Goal: Task Accomplishment & Management: Use online tool/utility

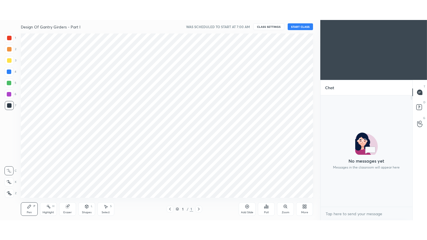
scroll to position [27979, 27845]
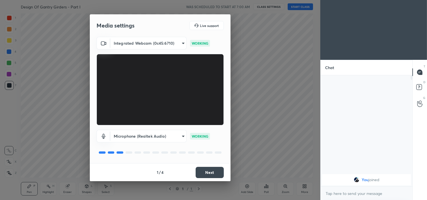
click at [206, 170] on button "Next" at bounding box center [210, 172] width 28 height 11
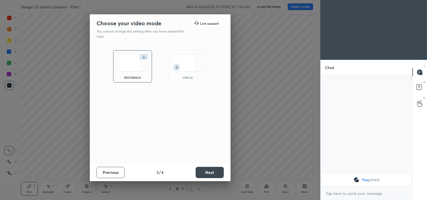
click at [206, 170] on button "Next" at bounding box center [210, 172] width 28 height 11
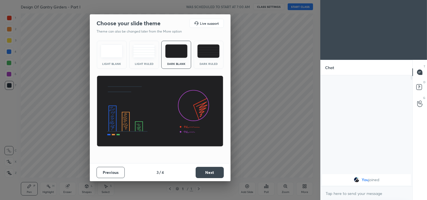
click at [206, 170] on button "Next" at bounding box center [210, 172] width 28 height 11
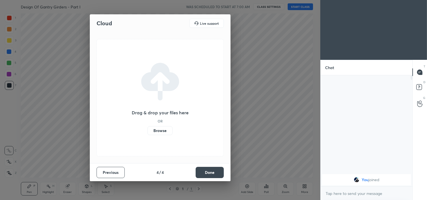
click at [206, 170] on button "Done" at bounding box center [210, 172] width 28 height 11
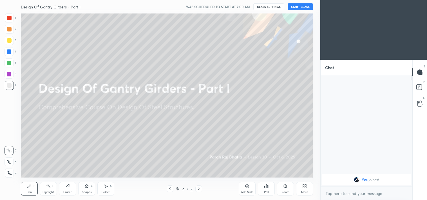
click at [303, 189] on div "More" at bounding box center [304, 189] width 17 height 14
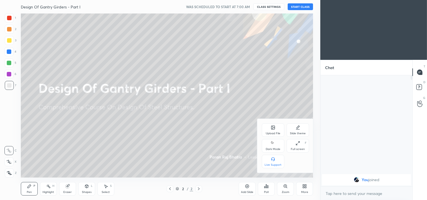
click at [275, 144] on icon at bounding box center [273, 143] width 5 height 7
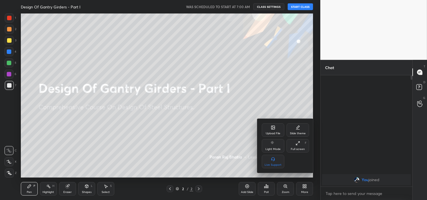
click at [242, 188] on div at bounding box center [213, 100] width 427 height 200
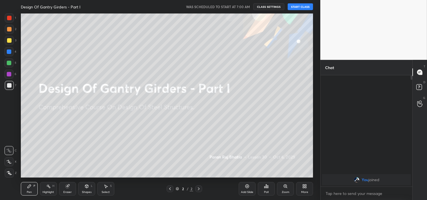
click at [247, 191] on div "Add Slide" at bounding box center [247, 192] width 12 height 3
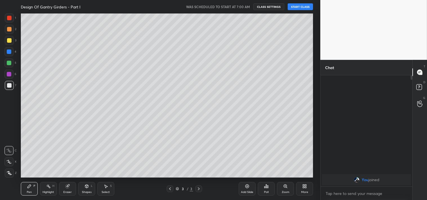
click at [302, 6] on button "START CLASS" at bounding box center [300, 6] width 25 height 7
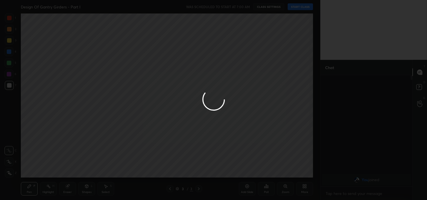
type textarea "x"
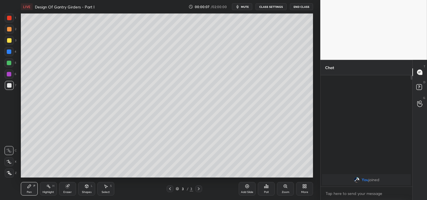
click at [250, 5] on button "mute" at bounding box center [242, 6] width 20 height 7
click at [9, 173] on icon at bounding box center [9, 173] width 5 height 4
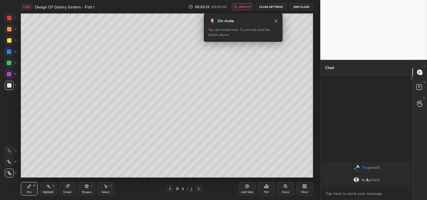
click at [356, 180] on img "grid" at bounding box center [356, 180] width 6 height 6
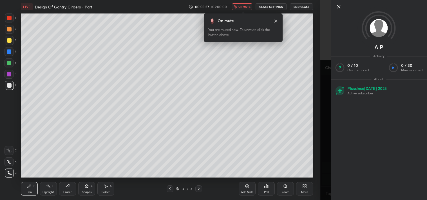
click at [338, 8] on icon at bounding box center [338, 6] width 3 height 3
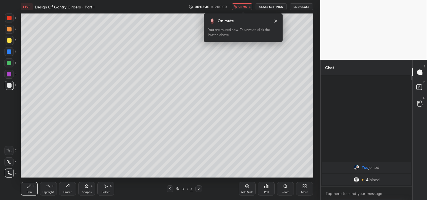
click at [269, 8] on button "CLASS SETTINGS" at bounding box center [271, 6] width 31 height 7
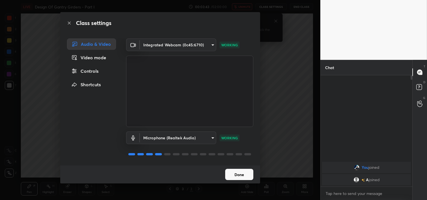
click at [87, 72] on div "Controls" at bounding box center [91, 71] width 49 height 11
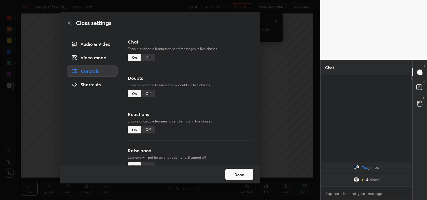
click at [149, 128] on div "Off" at bounding box center [148, 129] width 14 height 7
click at [248, 175] on button "Done" at bounding box center [239, 174] width 28 height 11
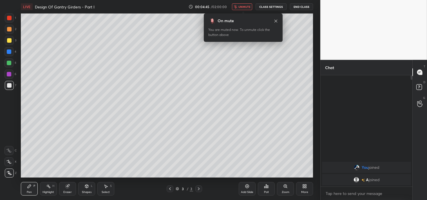
click at [270, 7] on button "CLASS SETTINGS" at bounding box center [271, 6] width 31 height 7
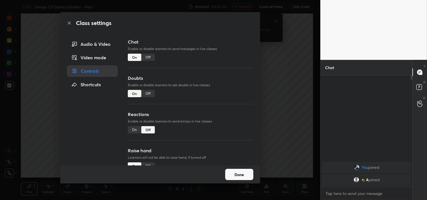
click at [83, 44] on div "Audio & Video" at bounding box center [92, 44] width 51 height 11
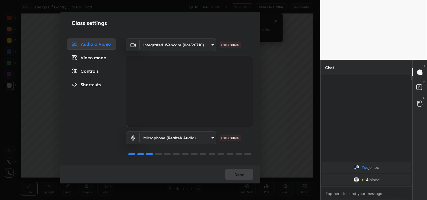
click at [209, 43] on body "1 2 3 4 5 6 7 C X Z C X Z E E Erase all H H LIVE Design Of Gantry Girders - Par…" at bounding box center [213, 100] width 427 height 200
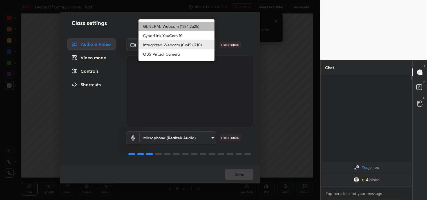
click at [186, 26] on li "GENERAL Webcam (1224:2a25)" at bounding box center [176, 26] width 76 height 9
type input "a804162f24a268607d6802bdfd143bf6309bb53021525fede1067bb20ea62842"
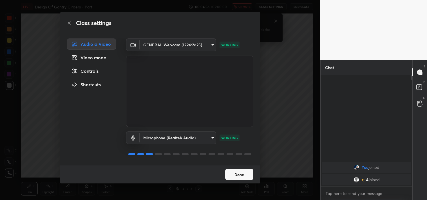
click at [239, 176] on button "Done" at bounding box center [239, 174] width 28 height 11
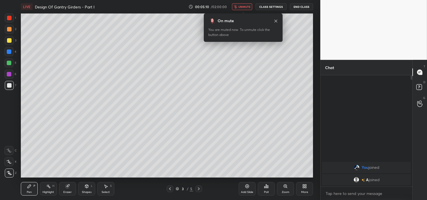
click at [303, 189] on div "More" at bounding box center [304, 189] width 17 height 14
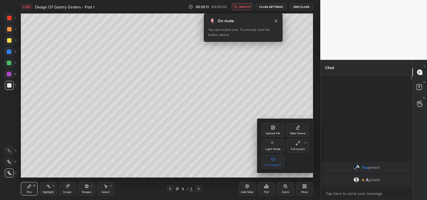
drag, startPoint x: 294, startPoint y: 144, endPoint x: 293, endPoint y: 171, distance: 27.0
click at [293, 144] on div "Full screen F" at bounding box center [297, 146] width 23 height 14
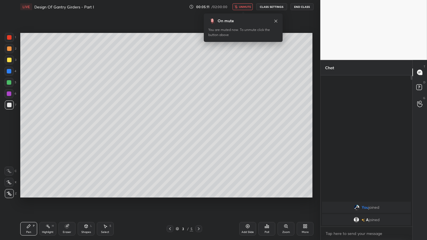
type textarea "x"
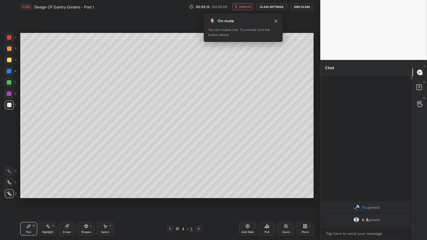
drag, startPoint x: 66, startPoint y: 229, endPoint x: 68, endPoint y: 226, distance: 4.1
click at [66, 200] on div "Eraser" at bounding box center [67, 229] width 17 height 14
click at [3, 192] on div "1 2 3 4 5 6 7 C X Z C X Z E E Erase all H H" at bounding box center [9, 115] width 18 height 165
click at [9, 195] on span "Erase all" at bounding box center [9, 193] width 8 height 4
click at [275, 21] on icon at bounding box center [276, 21] width 5 height 5
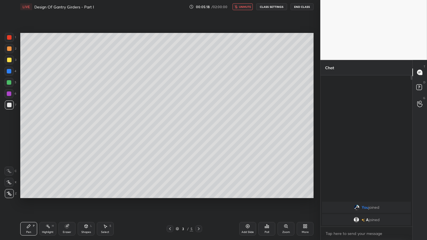
click at [244, 6] on span "unmute" at bounding box center [245, 7] width 12 height 4
click at [86, 200] on div "Shapes L" at bounding box center [86, 229] width 17 height 14
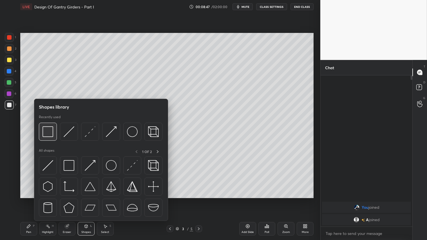
click at [52, 130] on img at bounding box center [47, 131] width 11 height 11
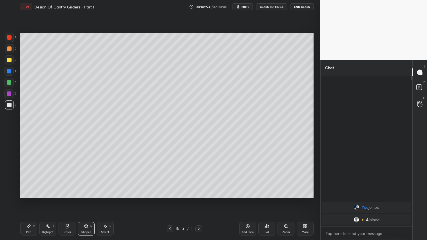
click at [8, 51] on div at bounding box center [9, 48] width 5 height 5
click at [85, 200] on icon at bounding box center [85, 225] width 3 height 1
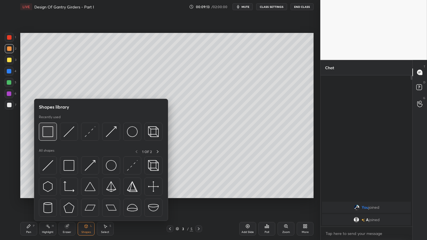
click at [52, 130] on img at bounding box center [47, 131] width 11 height 11
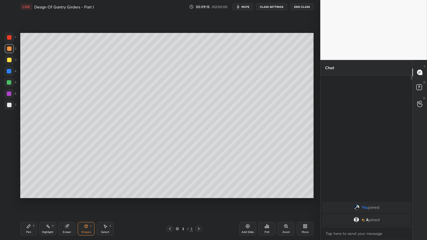
click at [12, 47] on div at bounding box center [9, 48] width 9 height 9
click at [71, 200] on div "Eraser" at bounding box center [67, 229] width 17 height 14
click at [30, 200] on div "Pen P" at bounding box center [28, 229] width 17 height 14
drag, startPoint x: 87, startPoint y: 229, endPoint x: 89, endPoint y: 223, distance: 6.3
click at [87, 200] on div "Shapes L" at bounding box center [86, 229] width 17 height 14
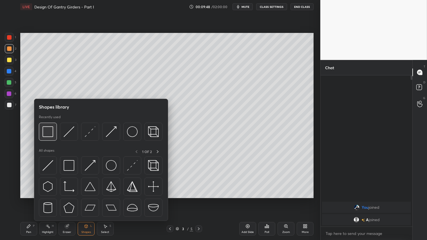
click at [48, 127] on img at bounding box center [47, 131] width 11 height 11
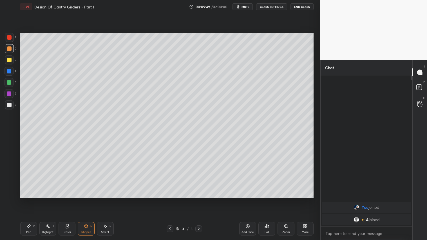
click at [7, 60] on div at bounding box center [9, 60] width 5 height 5
click at [81, 200] on div "Shapes L" at bounding box center [86, 229] width 17 height 14
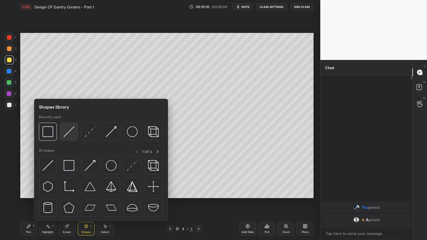
click at [65, 131] on img at bounding box center [69, 131] width 11 height 11
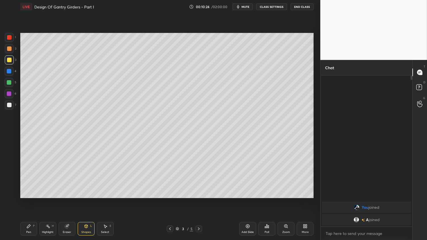
drag, startPoint x: 32, startPoint y: 228, endPoint x: 49, endPoint y: 210, distance: 25.1
click at [33, 200] on div "Pen P" at bounding box center [28, 229] width 17 height 14
click at [83, 200] on div "Shapes L" at bounding box center [86, 229] width 17 height 14
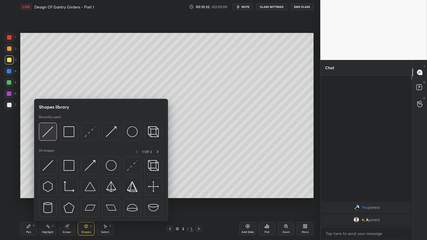
click at [50, 130] on img at bounding box center [47, 131] width 11 height 11
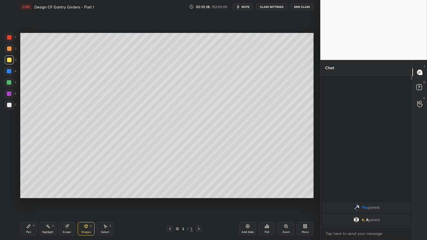
click at [32, 200] on div "Pen P" at bounding box center [28, 229] width 17 height 14
click at [10, 46] on div at bounding box center [9, 48] width 9 height 9
click at [87, 200] on div "Shapes" at bounding box center [86, 232] width 10 height 3
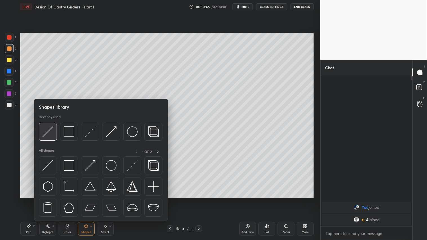
click at [49, 124] on div at bounding box center [48, 132] width 18 height 18
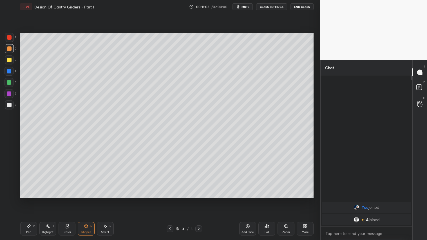
click at [248, 200] on div "Add Slide" at bounding box center [247, 229] width 17 height 14
click at [29, 200] on div "Pen P" at bounding box center [28, 229] width 17 height 14
click at [86, 200] on div "Shapes L" at bounding box center [86, 229] width 17 height 14
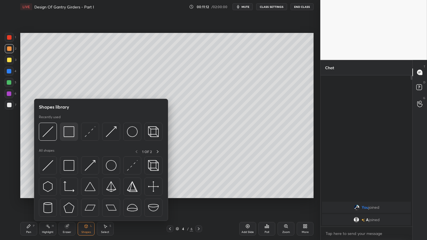
click at [72, 131] on img at bounding box center [69, 131] width 11 height 11
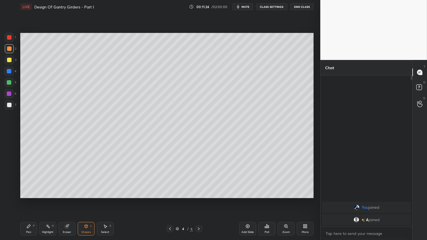
click at [65, 200] on div "Eraser" at bounding box center [67, 229] width 17 height 14
drag, startPoint x: 23, startPoint y: 230, endPoint x: 32, endPoint y: 223, distance: 11.0
click at [24, 200] on div "Pen P" at bounding box center [28, 229] width 17 height 14
click at [89, 200] on div "Shapes L" at bounding box center [86, 229] width 17 height 14
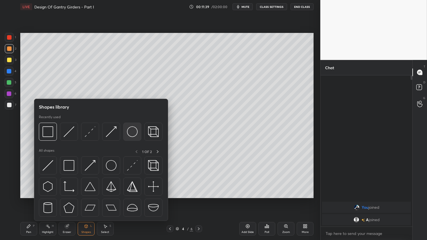
click at [132, 132] on img at bounding box center [132, 131] width 11 height 11
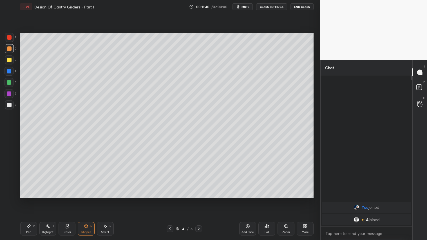
click at [10, 60] on div at bounding box center [9, 60] width 5 height 5
click at [84, 200] on icon at bounding box center [86, 226] width 5 height 5
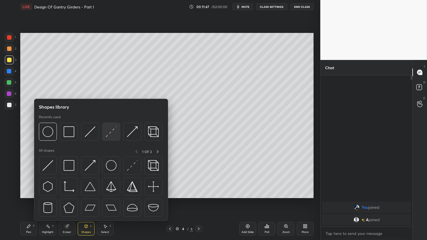
click at [112, 129] on img at bounding box center [111, 131] width 11 height 11
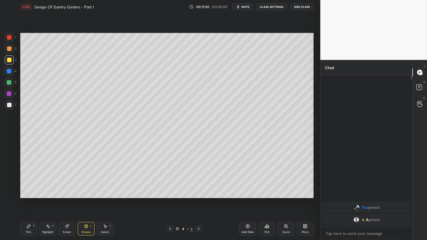
click at [10, 37] on div at bounding box center [9, 37] width 5 height 5
click at [70, 200] on div "Eraser" at bounding box center [67, 229] width 17 height 14
click at [86, 200] on div "Shapes L" at bounding box center [86, 229] width 17 height 14
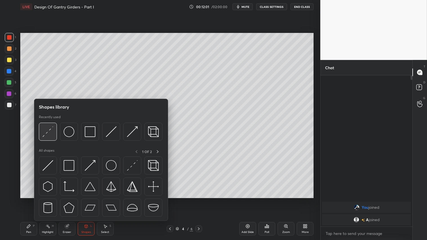
click at [46, 128] on img at bounding box center [47, 131] width 11 height 11
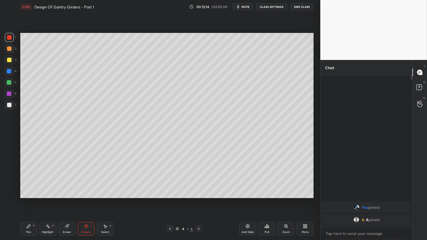
click at [85, 200] on div "Shapes L" at bounding box center [86, 229] width 17 height 14
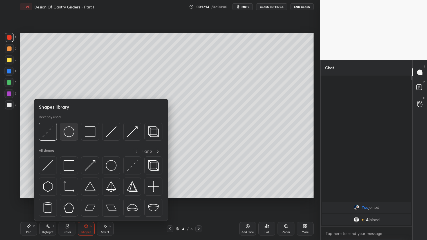
click at [70, 131] on img at bounding box center [69, 131] width 11 height 11
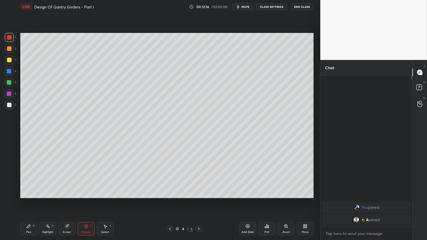
click at [10, 56] on div at bounding box center [9, 59] width 9 height 9
click at [84, 200] on div "Shapes L" at bounding box center [86, 229] width 17 height 14
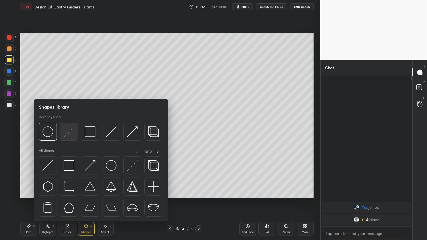
click at [70, 130] on img at bounding box center [69, 131] width 11 height 11
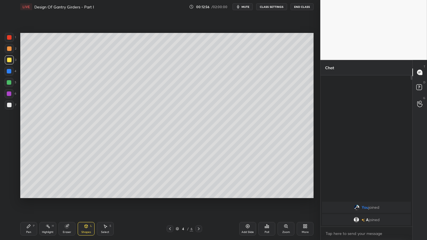
drag, startPoint x: 86, startPoint y: 229, endPoint x: 89, endPoint y: 222, distance: 7.0
click at [87, 200] on div "Shapes L" at bounding box center [86, 229] width 17 height 14
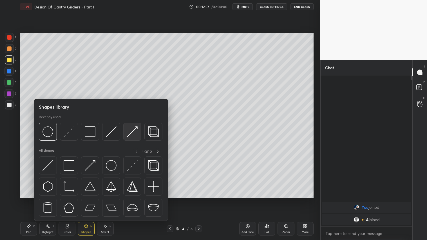
click at [127, 131] on img at bounding box center [132, 131] width 11 height 11
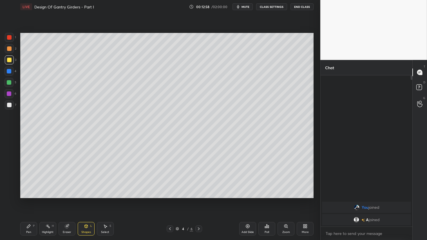
click at [6, 37] on div at bounding box center [9, 37] width 9 height 9
click at [30, 200] on div "Pen" at bounding box center [28, 232] width 5 height 3
click at [71, 200] on div "Eraser" at bounding box center [67, 229] width 17 height 14
click at [86, 200] on div "Shapes L" at bounding box center [86, 229] width 17 height 14
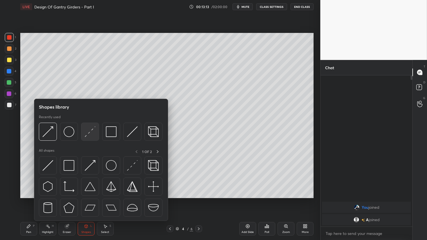
click at [91, 130] on img at bounding box center [90, 131] width 11 height 11
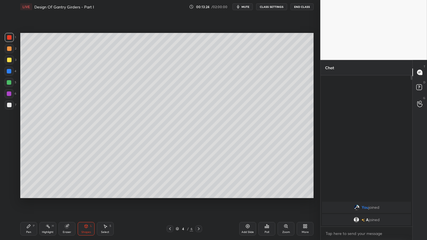
click at [85, 200] on icon at bounding box center [86, 226] width 5 height 5
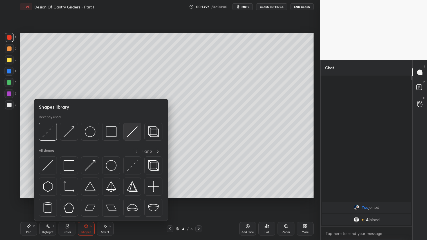
click at [126, 131] on div at bounding box center [132, 132] width 18 height 18
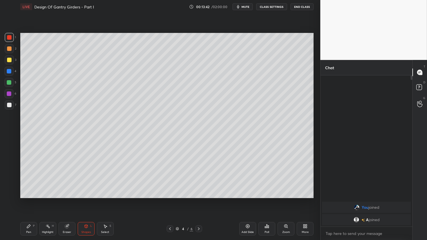
click at [68, 200] on div "Eraser" at bounding box center [67, 229] width 17 height 14
click at [84, 200] on div "Shapes L" at bounding box center [86, 229] width 17 height 14
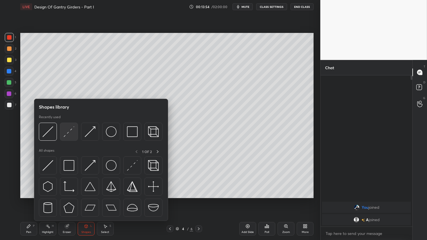
click at [68, 133] on img at bounding box center [69, 131] width 11 height 11
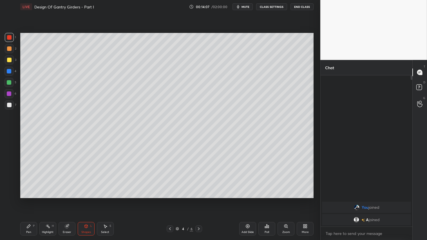
click at [89, 200] on div "Shapes L" at bounding box center [86, 229] width 17 height 14
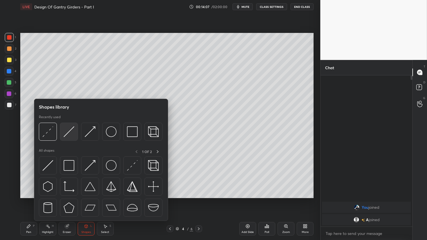
click at [71, 129] on img at bounding box center [69, 131] width 11 height 11
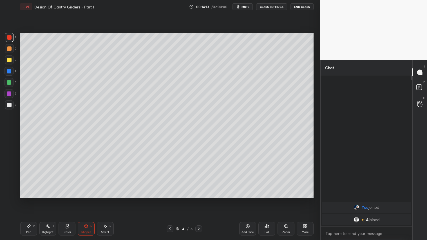
click at [169, 200] on div at bounding box center [170, 228] width 7 height 7
click at [200, 200] on icon at bounding box center [198, 229] width 5 height 5
click at [36, 200] on div "Pen P" at bounding box center [28, 229] width 17 height 14
click at [88, 200] on div "Shapes L" at bounding box center [86, 229] width 17 height 14
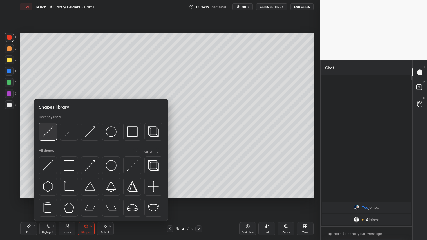
click at [52, 131] on img at bounding box center [47, 131] width 11 height 11
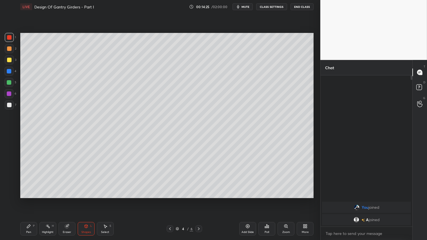
click at [32, 200] on div "Pen P" at bounding box center [28, 229] width 17 height 14
click at [171, 200] on icon at bounding box center [170, 229] width 5 height 5
click at [200, 200] on icon at bounding box center [198, 229] width 5 height 5
click at [86, 200] on icon at bounding box center [86, 226] width 5 height 5
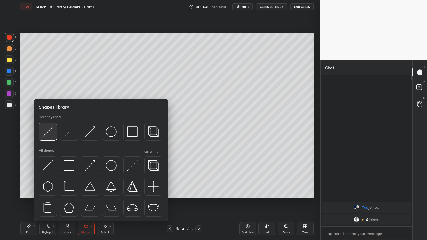
click at [52, 135] on img at bounding box center [47, 131] width 11 height 11
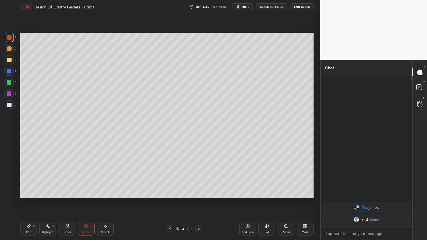
click at [29, 200] on div "Pen P" at bounding box center [28, 229] width 17 height 14
click at [172, 200] on icon at bounding box center [170, 229] width 5 height 5
click at [198, 200] on icon at bounding box center [198, 229] width 5 height 5
click at [8, 46] on div at bounding box center [9, 48] width 5 height 5
click at [24, 200] on div "Pen P" at bounding box center [28, 229] width 17 height 14
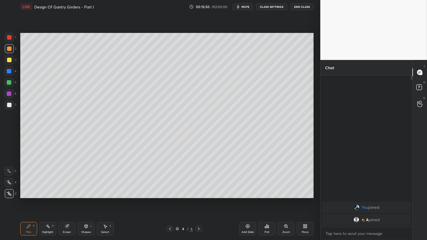
click at [171, 200] on icon at bounding box center [170, 229] width 5 height 5
click at [199, 200] on icon at bounding box center [198, 229] width 5 height 5
click at [169, 200] on icon at bounding box center [170, 229] width 5 height 5
click at [199, 200] on icon at bounding box center [198, 229] width 5 height 5
click at [171, 200] on icon at bounding box center [170, 228] width 2 height 3
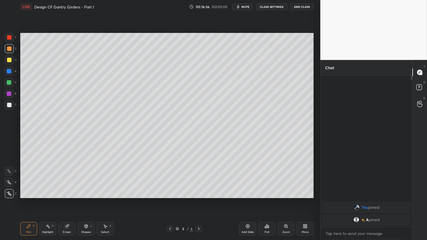
click at [198, 200] on icon at bounding box center [198, 229] width 5 height 5
click at [9, 105] on div at bounding box center [9, 105] width 5 height 5
click at [87, 200] on div "Shapes L" at bounding box center [86, 229] width 17 height 14
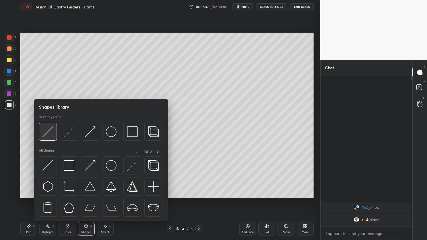
click at [52, 127] on img at bounding box center [47, 131] width 11 height 11
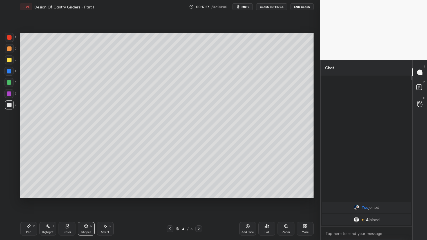
click at [200, 200] on icon at bounding box center [198, 229] width 5 height 5
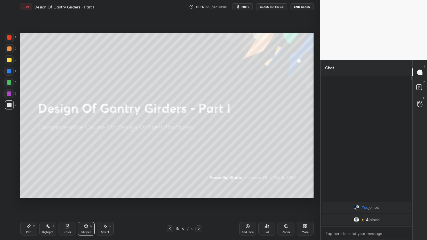
click at [169, 200] on icon at bounding box center [170, 229] width 5 height 5
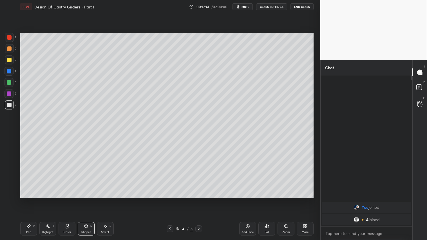
click at [26, 200] on div "Pen P" at bounding box center [28, 229] width 17 height 14
click at [249, 200] on div "Add Slide" at bounding box center [247, 229] width 17 height 14
click at [11, 49] on div at bounding box center [9, 48] width 5 height 5
drag, startPoint x: 32, startPoint y: 231, endPoint x: 29, endPoint y: 232, distance: 2.9
click at [30, 200] on div "Pen P" at bounding box center [28, 229] width 17 height 14
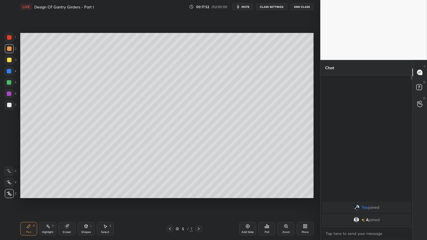
click at [171, 200] on icon at bounding box center [170, 229] width 5 height 5
click at [200, 200] on icon at bounding box center [198, 229] width 5 height 5
click at [169, 200] on div at bounding box center [170, 228] width 7 height 7
click at [200, 200] on div "4 / 7" at bounding box center [184, 228] width 109 height 7
click at [199, 200] on icon at bounding box center [198, 229] width 5 height 5
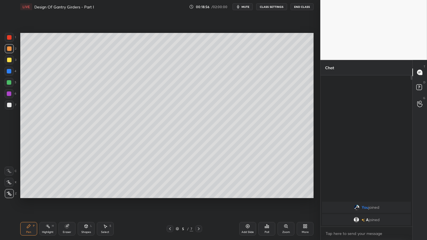
click at [169, 200] on icon at bounding box center [170, 229] width 5 height 5
click at [198, 200] on icon at bounding box center [198, 229] width 5 height 5
click at [87, 200] on icon at bounding box center [85, 226] width 3 height 3
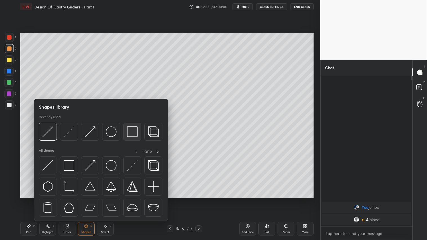
click at [128, 131] on img at bounding box center [132, 131] width 11 height 11
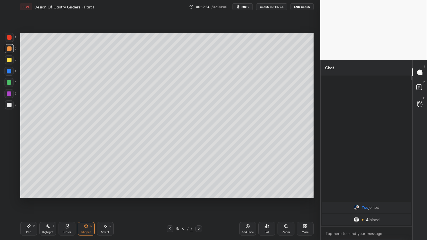
click at [9, 103] on div at bounding box center [9, 105] width 5 height 5
click at [8, 46] on div at bounding box center [9, 48] width 5 height 5
click at [32, 200] on div "Pen P" at bounding box center [28, 229] width 17 height 14
click at [91, 200] on div "Shapes L" at bounding box center [86, 229] width 17 height 14
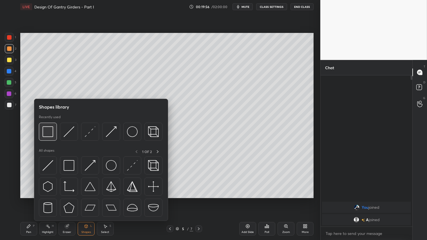
click at [50, 127] on img at bounding box center [47, 131] width 11 height 11
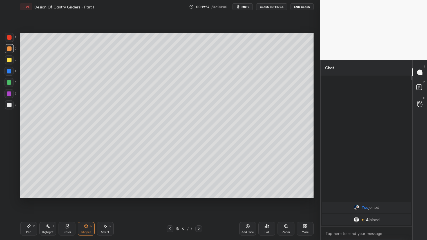
click at [7, 59] on div at bounding box center [9, 60] width 5 height 5
click at [28, 200] on icon at bounding box center [28, 226] width 5 height 5
click at [9, 50] on div at bounding box center [9, 48] width 5 height 5
click at [33, 200] on div "Pen P" at bounding box center [28, 229] width 17 height 14
click at [201, 200] on div at bounding box center [198, 228] width 7 height 7
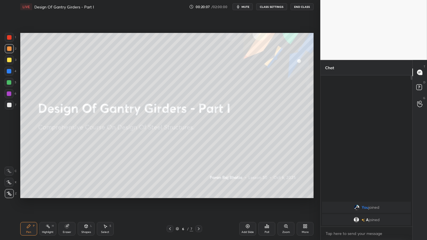
click at [170, 200] on icon at bounding box center [170, 229] width 5 height 5
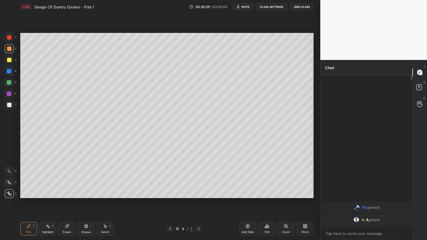
click at [245, 200] on div "Add Slide" at bounding box center [247, 229] width 17 height 14
click at [83, 200] on div "Shapes L" at bounding box center [86, 229] width 17 height 14
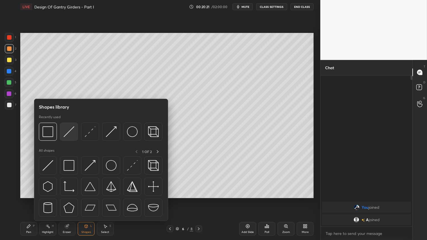
click at [70, 129] on img at bounding box center [69, 131] width 11 height 11
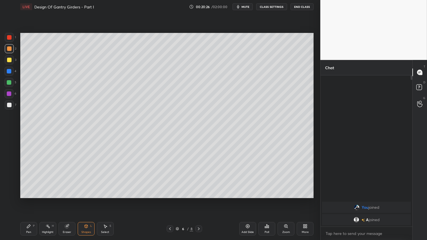
drag, startPoint x: 30, startPoint y: 230, endPoint x: 34, endPoint y: 212, distance: 18.4
click at [30, 200] on div "Pen P" at bounding box center [28, 229] width 17 height 14
click at [168, 200] on div "Pen P Highlight H Eraser Shapes L Select S 6 / 8 Add Slide Poll Zoom More" at bounding box center [166, 229] width 293 height 23
click at [169, 200] on icon at bounding box center [170, 229] width 5 height 5
click at [198, 200] on icon at bounding box center [198, 229] width 5 height 5
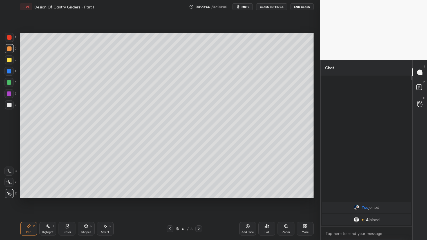
click at [82, 200] on div "Shapes L" at bounding box center [86, 229] width 17 height 14
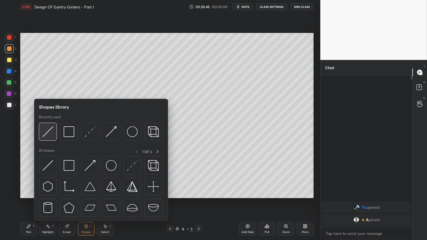
click at [48, 130] on img at bounding box center [47, 131] width 11 height 11
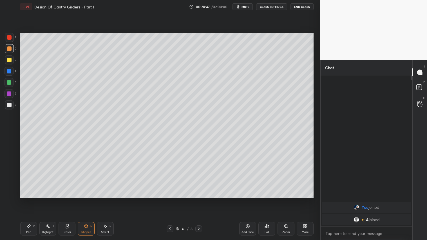
click at [34, 200] on div "P" at bounding box center [34, 226] width 2 height 3
drag, startPoint x: 27, startPoint y: 233, endPoint x: 29, endPoint y: 229, distance: 4.0
click at [27, 200] on div "Pen" at bounding box center [28, 232] width 5 height 3
drag, startPoint x: 86, startPoint y: 230, endPoint x: 90, endPoint y: 226, distance: 5.4
click at [88, 200] on div "Shapes" at bounding box center [86, 232] width 10 height 3
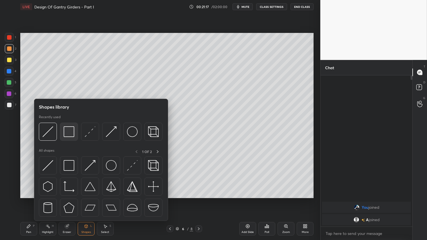
click at [69, 133] on img at bounding box center [69, 131] width 11 height 11
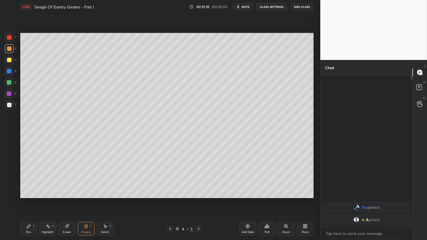
drag, startPoint x: 9, startPoint y: 104, endPoint x: 13, endPoint y: 97, distance: 8.0
click at [8, 104] on div at bounding box center [9, 105] width 5 height 5
click at [170, 200] on icon at bounding box center [170, 229] width 5 height 5
click at [172, 200] on icon at bounding box center [170, 229] width 5 height 5
click at [199, 200] on div at bounding box center [198, 228] width 7 height 7
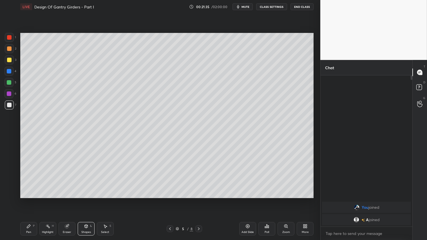
click at [199, 200] on icon at bounding box center [198, 229] width 5 height 5
drag, startPoint x: 9, startPoint y: 49, endPoint x: 11, endPoint y: 84, distance: 35.2
click at [9, 49] on div at bounding box center [9, 48] width 5 height 5
click at [29, 200] on icon at bounding box center [28, 226] width 3 height 3
click at [201, 200] on div at bounding box center [198, 228] width 7 height 7
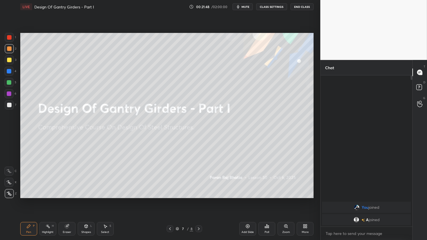
drag, startPoint x: 168, startPoint y: 227, endPoint x: 174, endPoint y: 226, distance: 6.6
click at [168, 200] on icon at bounding box center [170, 229] width 5 height 5
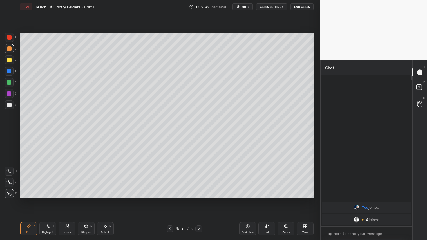
click at [250, 200] on icon at bounding box center [247, 226] width 5 height 5
click at [10, 104] on div at bounding box center [9, 105] width 5 height 5
drag, startPoint x: 27, startPoint y: 232, endPoint x: 24, endPoint y: 228, distance: 4.3
click at [26, 200] on div "Pen" at bounding box center [28, 232] width 5 height 3
click at [88, 200] on div "Shapes L" at bounding box center [86, 229] width 17 height 14
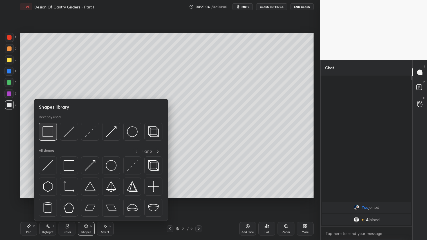
click at [52, 133] on img at bounding box center [47, 131] width 11 height 11
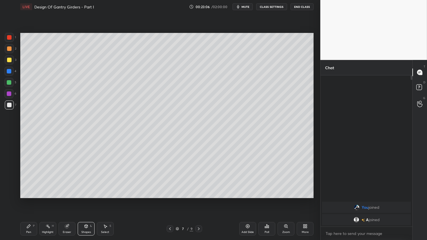
click at [9, 60] on div at bounding box center [9, 60] width 5 height 5
click at [84, 200] on div "Shapes L" at bounding box center [86, 229] width 17 height 14
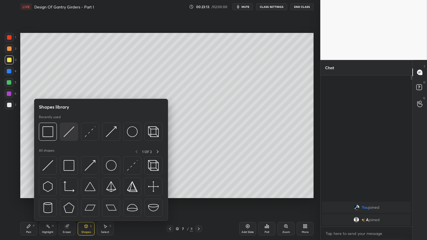
click at [68, 127] on img at bounding box center [69, 131] width 11 height 11
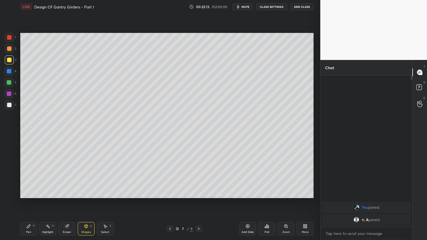
click at [9, 46] on div at bounding box center [9, 48] width 5 height 5
click at [29, 200] on div "Pen P" at bounding box center [28, 229] width 17 height 14
click at [63, 200] on div "Eraser" at bounding box center [67, 229] width 17 height 14
click at [91, 200] on div "Shapes L" at bounding box center [86, 229] width 17 height 14
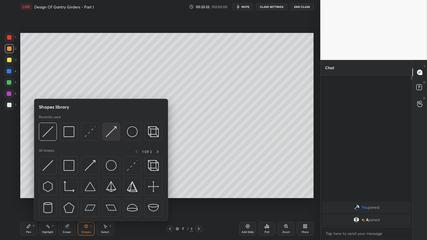
click at [111, 130] on img at bounding box center [111, 131] width 11 height 11
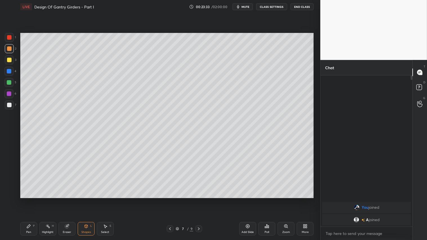
drag, startPoint x: 7, startPoint y: 35, endPoint x: 12, endPoint y: 37, distance: 5.1
click at [7, 35] on div at bounding box center [9, 37] width 5 height 5
click at [29, 200] on div "Pen P" at bounding box center [28, 229] width 17 height 14
click at [9, 104] on div at bounding box center [9, 105] width 5 height 5
click at [88, 200] on div "Shapes L" at bounding box center [86, 229] width 17 height 14
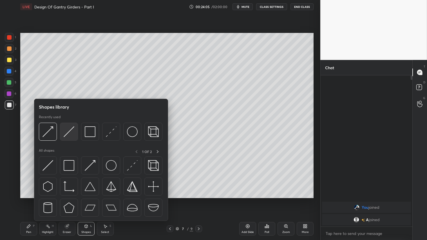
click at [68, 135] on img at bounding box center [69, 131] width 11 height 11
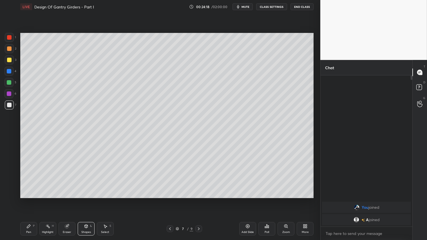
drag, startPoint x: 30, startPoint y: 231, endPoint x: 35, endPoint y: 225, distance: 7.8
click at [31, 200] on div "Pen" at bounding box center [28, 232] width 5 height 3
drag, startPoint x: 9, startPoint y: 60, endPoint x: 12, endPoint y: 60, distance: 3.4
click at [9, 60] on div at bounding box center [9, 60] width 5 height 5
drag, startPoint x: 86, startPoint y: 230, endPoint x: 87, endPoint y: 223, distance: 7.0
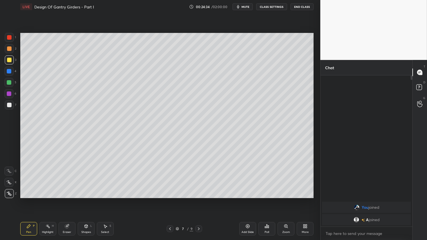
click at [86, 200] on div "Shapes L" at bounding box center [86, 229] width 17 height 14
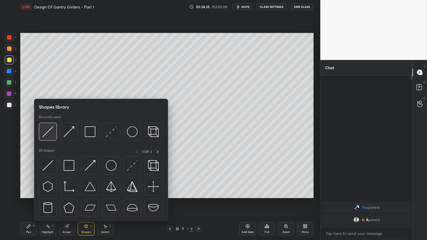
click at [55, 129] on div at bounding box center [48, 132] width 18 height 18
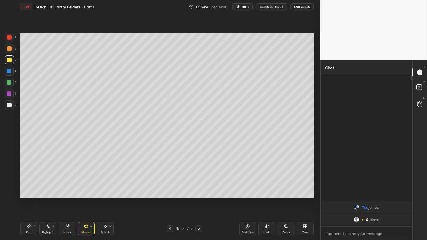
drag, startPoint x: 26, startPoint y: 232, endPoint x: 84, endPoint y: 198, distance: 67.1
click at [27, 200] on div "Pen" at bounding box center [28, 232] width 5 height 3
click at [10, 49] on div at bounding box center [9, 48] width 5 height 5
click at [30, 200] on div "Pen" at bounding box center [28, 232] width 5 height 3
click at [246, 200] on div "Add Slide" at bounding box center [247, 229] width 17 height 14
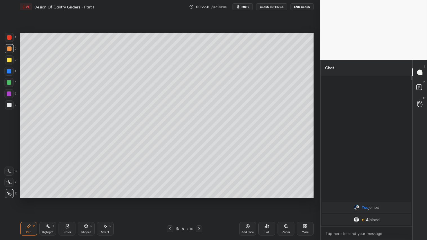
drag, startPoint x: 85, startPoint y: 229, endPoint x: 87, endPoint y: 226, distance: 3.8
click at [86, 200] on div "Shapes L" at bounding box center [86, 229] width 17 height 14
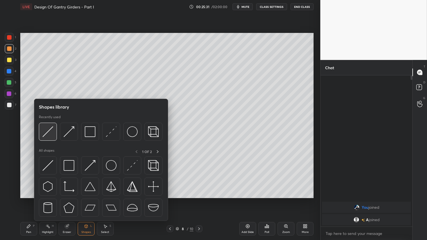
click at [46, 126] on div at bounding box center [48, 132] width 18 height 18
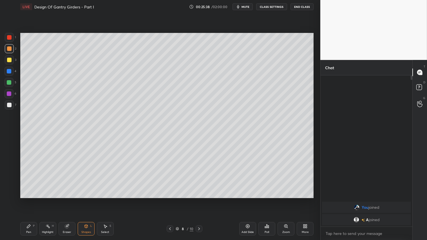
drag, startPoint x: 32, startPoint y: 229, endPoint x: 45, endPoint y: 209, distance: 23.8
click at [33, 200] on div "Pen P" at bounding box center [28, 229] width 17 height 14
click at [89, 200] on div "Shapes" at bounding box center [86, 232] width 10 height 3
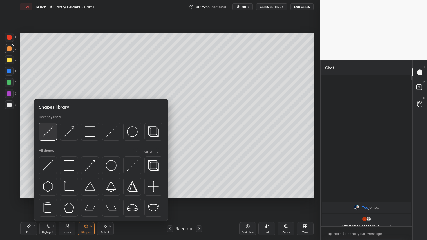
click at [50, 127] on img at bounding box center [47, 131] width 11 height 11
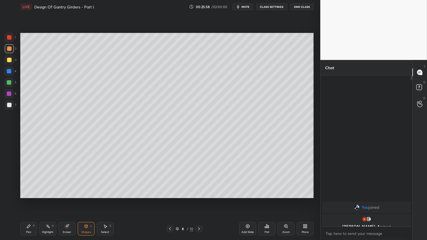
click at [30, 200] on div "Pen P" at bounding box center [28, 229] width 17 height 14
click at [87, 200] on icon at bounding box center [85, 226] width 3 height 3
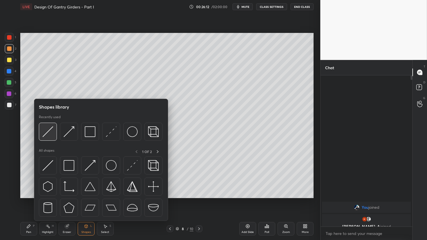
click at [46, 131] on img at bounding box center [47, 131] width 11 height 11
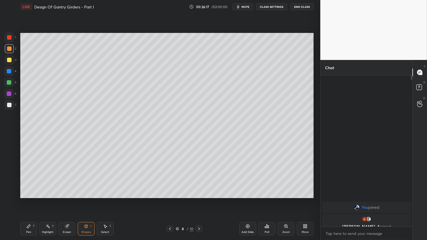
click at [31, 200] on div "Pen P" at bounding box center [28, 229] width 17 height 14
drag, startPoint x: 86, startPoint y: 229, endPoint x: 89, endPoint y: 221, distance: 7.9
click at [86, 200] on icon at bounding box center [86, 226] width 5 height 5
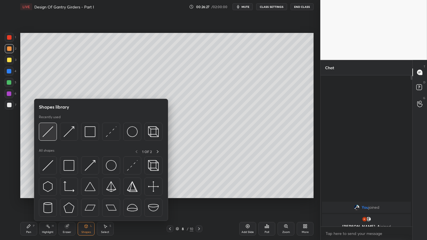
click at [49, 129] on img at bounding box center [47, 131] width 11 height 11
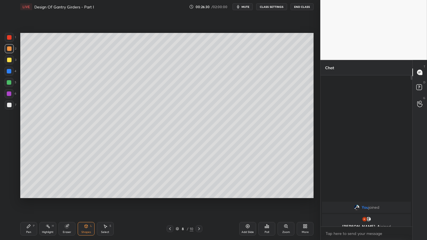
drag, startPoint x: 30, startPoint y: 229, endPoint x: 40, endPoint y: 221, distance: 12.2
click at [37, 200] on div "Pen P" at bounding box center [28, 229] width 17 height 14
drag, startPoint x: 6, startPoint y: 59, endPoint x: 15, endPoint y: 59, distance: 8.4
click at [7, 59] on div at bounding box center [9, 59] width 9 height 9
click at [8, 49] on div at bounding box center [9, 48] width 5 height 5
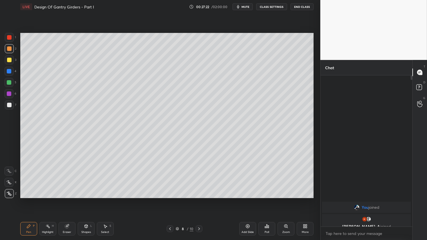
click at [10, 105] on div at bounding box center [9, 105] width 5 height 5
click at [169, 200] on icon at bounding box center [170, 229] width 5 height 5
click at [205, 200] on div "Pen P Highlight H Eraser Shapes L Select S 7 / 10 Add Slide Poll Zoom More" at bounding box center [166, 229] width 293 height 23
click at [208, 200] on div "Pen P Highlight H Eraser Shapes L Select S 7 / 10 Add Slide Poll Zoom More" at bounding box center [166, 229] width 293 height 23
click at [198, 200] on icon at bounding box center [199, 229] width 5 height 5
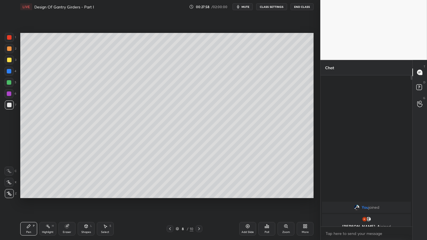
click at [171, 200] on icon at bounding box center [170, 229] width 5 height 5
drag, startPoint x: 198, startPoint y: 227, endPoint x: 200, endPoint y: 216, distance: 11.2
click at [198, 200] on icon at bounding box center [199, 229] width 5 height 5
click at [10, 46] on div at bounding box center [9, 48] width 9 height 9
click at [250, 200] on div "Add Slide" at bounding box center [247, 232] width 12 height 3
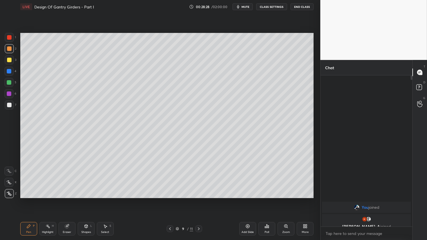
drag, startPoint x: 9, startPoint y: 51, endPoint x: 16, endPoint y: 110, distance: 59.0
click at [9, 52] on div at bounding box center [9, 48] width 9 height 9
click at [23, 200] on div "Pen P" at bounding box center [28, 229] width 17 height 14
click at [168, 200] on icon at bounding box center [170, 229] width 5 height 5
drag, startPoint x: 199, startPoint y: 229, endPoint x: 202, endPoint y: 226, distance: 4.2
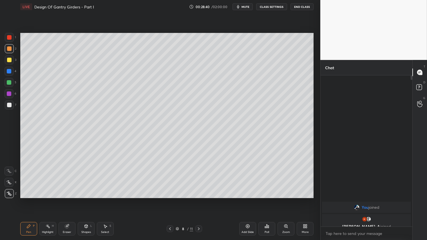
click at [200, 200] on icon at bounding box center [198, 229] width 5 height 5
click at [169, 200] on icon at bounding box center [170, 229] width 5 height 5
click at [203, 200] on div "8 / 11" at bounding box center [184, 228] width 109 height 7
click at [201, 200] on icon at bounding box center [198, 229] width 5 height 5
click at [85, 200] on icon at bounding box center [86, 226] width 5 height 5
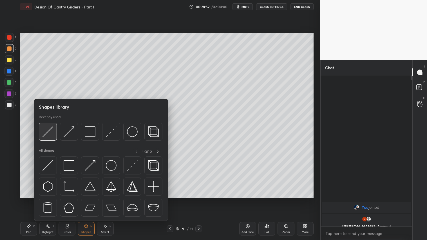
click at [47, 129] on img at bounding box center [47, 131] width 11 height 11
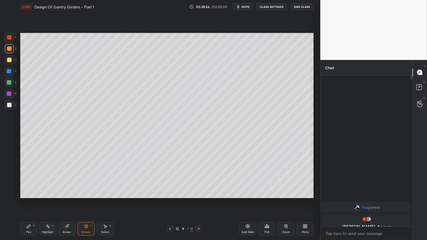
click at [32, 200] on div "Pen P" at bounding box center [28, 229] width 17 height 14
click at [169, 200] on icon at bounding box center [170, 229] width 5 height 5
click at [198, 200] on icon at bounding box center [198, 229] width 5 height 5
click at [90, 200] on div "Shapes L" at bounding box center [86, 229] width 17 height 14
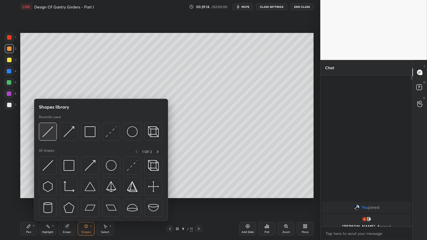
click at [52, 131] on img at bounding box center [47, 131] width 11 height 11
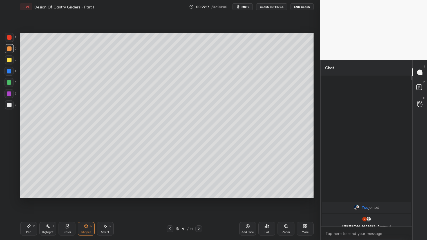
click at [32, 200] on div "Pen P" at bounding box center [28, 229] width 17 height 14
click at [171, 200] on icon at bounding box center [170, 229] width 5 height 5
click at [201, 200] on icon at bounding box center [198, 229] width 5 height 5
drag, startPoint x: 86, startPoint y: 229, endPoint x: 86, endPoint y: 224, distance: 5.1
click at [87, 200] on div "Shapes L" at bounding box center [86, 229] width 17 height 14
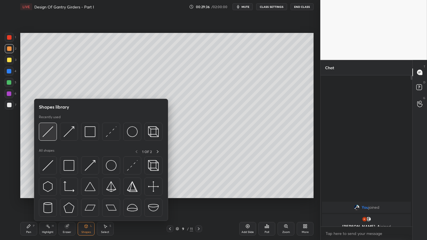
click at [48, 125] on div at bounding box center [48, 132] width 18 height 18
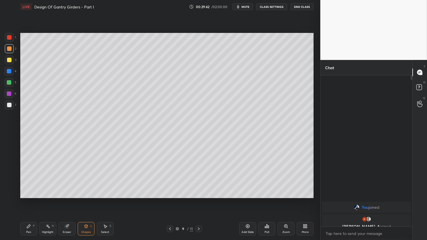
drag, startPoint x: 33, startPoint y: 227, endPoint x: 35, endPoint y: 223, distance: 5.2
click at [35, 200] on div "Pen P" at bounding box center [28, 229] width 17 height 14
drag, startPoint x: 169, startPoint y: 229, endPoint x: 174, endPoint y: 228, distance: 5.8
click at [169, 200] on icon at bounding box center [170, 229] width 5 height 5
click at [199, 200] on icon at bounding box center [198, 229] width 5 height 5
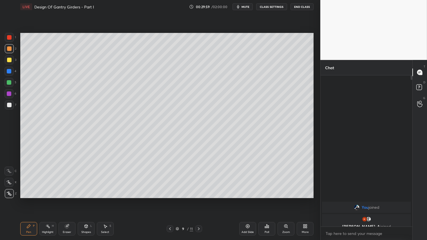
click at [84, 200] on div "Shapes" at bounding box center [86, 232] width 10 height 3
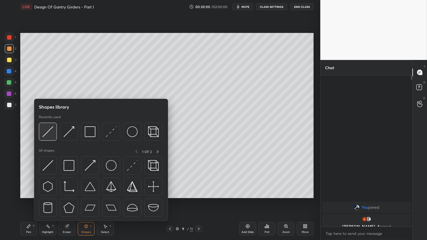
click at [49, 130] on img at bounding box center [47, 131] width 11 height 11
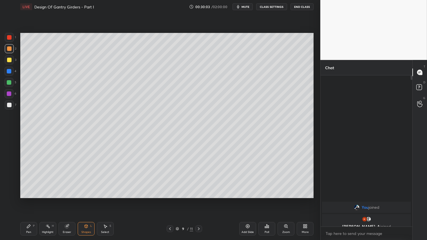
click at [33, 200] on div "Pen P" at bounding box center [28, 229] width 17 height 14
click at [171, 200] on icon at bounding box center [170, 229] width 5 height 5
click at [198, 200] on icon at bounding box center [198, 229] width 5 height 5
click at [88, 200] on div "Shapes L" at bounding box center [86, 229] width 17 height 14
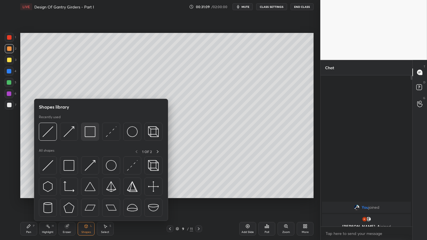
click at [93, 131] on img at bounding box center [90, 131] width 11 height 11
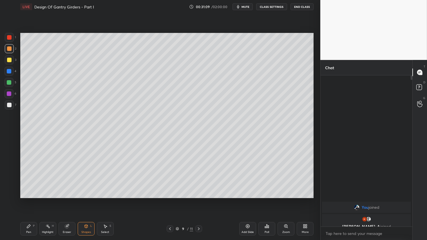
drag, startPoint x: 9, startPoint y: 105, endPoint x: 19, endPoint y: 116, distance: 15.0
click at [10, 105] on div at bounding box center [9, 105] width 5 height 5
click at [170, 200] on icon at bounding box center [170, 229] width 5 height 5
click at [70, 200] on div "Eraser" at bounding box center [67, 229] width 17 height 14
click at [32, 200] on div "Pen P" at bounding box center [28, 229] width 17 height 14
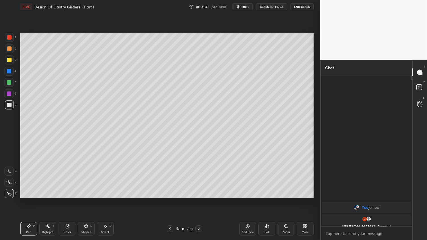
click at [30, 200] on icon at bounding box center [28, 226] width 5 height 5
click at [171, 200] on icon at bounding box center [170, 229] width 5 height 5
click at [172, 200] on icon at bounding box center [170, 229] width 5 height 5
click at [171, 200] on icon at bounding box center [170, 229] width 5 height 5
click at [172, 200] on icon at bounding box center [170, 229] width 5 height 5
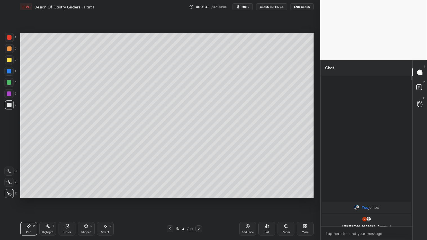
click at [172, 200] on icon at bounding box center [170, 229] width 5 height 5
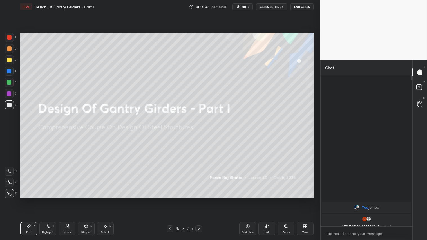
click at [199, 200] on icon at bounding box center [198, 229] width 5 height 5
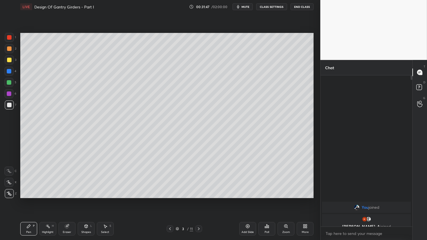
click at [199, 200] on icon at bounding box center [198, 229] width 5 height 5
click at [200, 200] on icon at bounding box center [198, 229] width 5 height 5
click at [201, 200] on icon at bounding box center [198, 229] width 5 height 5
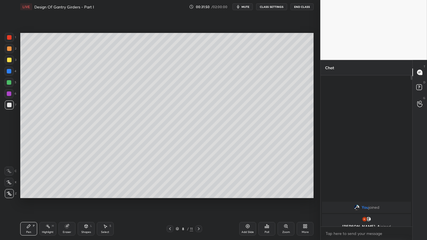
click at [202, 200] on div at bounding box center [198, 228] width 7 height 7
drag, startPoint x: 249, startPoint y: 228, endPoint x: 246, endPoint y: 227, distance: 3.4
click at [249, 200] on icon at bounding box center [247, 226] width 5 height 5
click at [24, 200] on div "Pen P" at bounding box center [28, 229] width 17 height 14
click at [86, 200] on div "Shapes" at bounding box center [86, 232] width 10 height 3
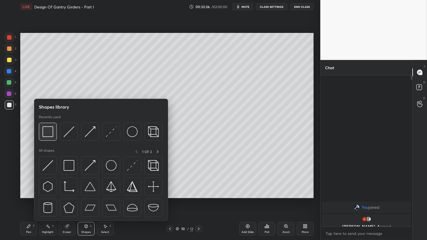
click at [51, 131] on img at bounding box center [47, 131] width 11 height 11
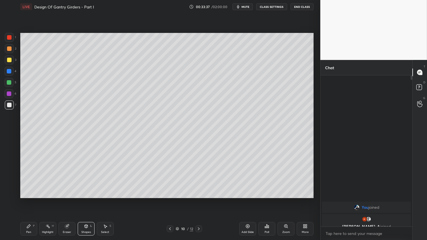
click at [8, 44] on div at bounding box center [9, 48] width 9 height 9
click at [85, 200] on div "Shapes" at bounding box center [86, 232] width 10 height 3
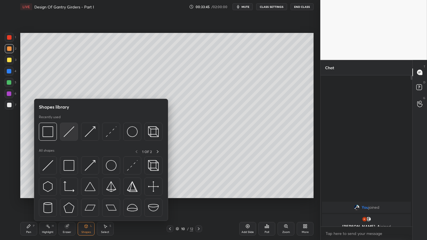
click at [73, 128] on img at bounding box center [69, 131] width 11 height 11
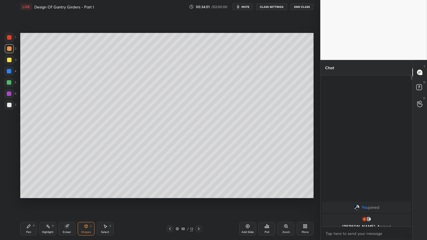
click at [89, 200] on div "Shapes" at bounding box center [86, 232] width 10 height 3
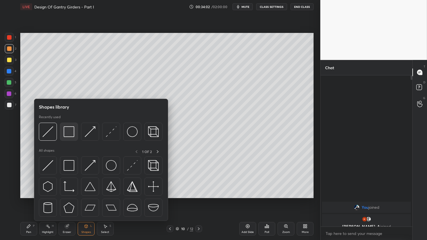
click at [70, 131] on img at bounding box center [69, 131] width 11 height 11
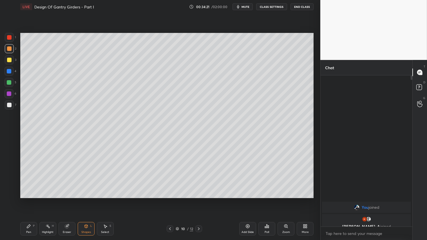
click at [68, 200] on div "Eraser" at bounding box center [67, 232] width 8 height 3
click at [35, 200] on div "Pen P" at bounding box center [28, 229] width 17 height 14
click at [92, 200] on div "Shapes L" at bounding box center [86, 229] width 17 height 14
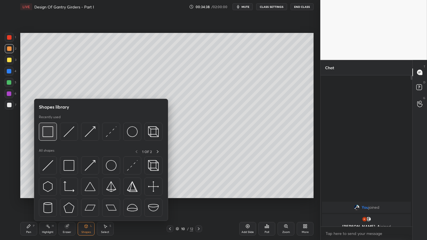
click at [49, 133] on img at bounding box center [47, 131] width 11 height 11
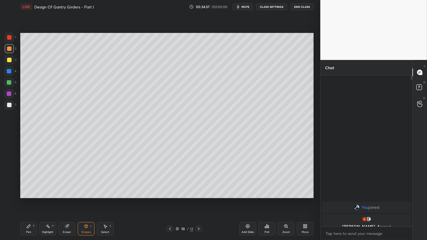
click at [68, 200] on div "Eraser" at bounding box center [67, 229] width 17 height 14
click at [29, 200] on div "Pen P" at bounding box center [28, 229] width 17 height 14
click at [86, 200] on icon at bounding box center [85, 225] width 3 height 1
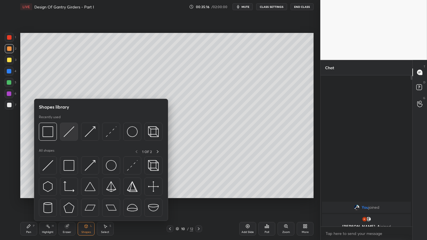
click at [66, 133] on img at bounding box center [69, 131] width 11 height 11
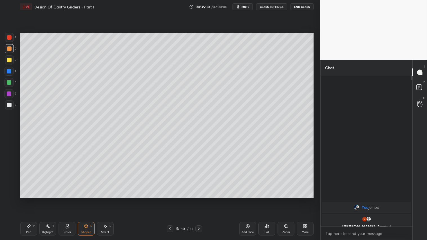
click at [86, 200] on icon at bounding box center [86, 226] width 5 height 5
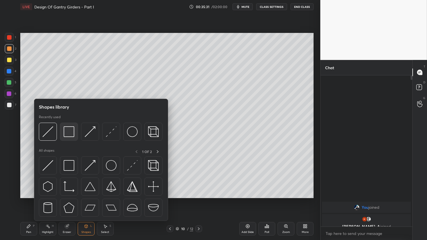
click at [68, 132] on img at bounding box center [69, 131] width 11 height 11
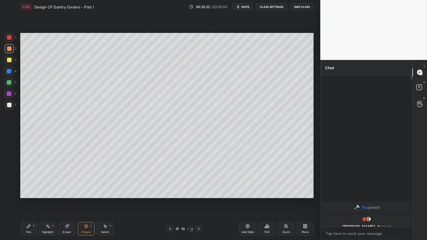
click at [8, 58] on div at bounding box center [9, 60] width 5 height 5
click at [86, 200] on icon at bounding box center [86, 226] width 5 height 5
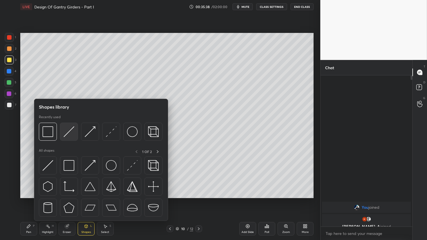
click at [68, 131] on img at bounding box center [69, 131] width 11 height 11
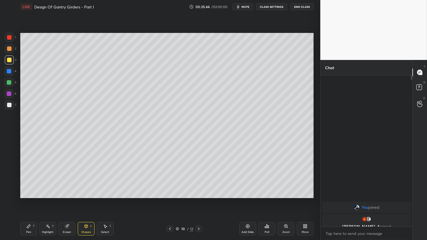
click at [85, 200] on icon at bounding box center [86, 226] width 5 height 5
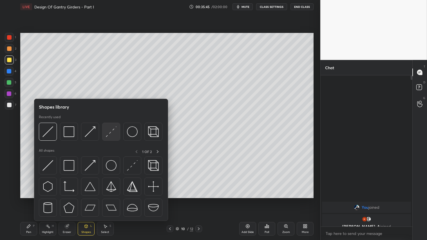
click at [107, 131] on img at bounding box center [111, 131] width 11 height 11
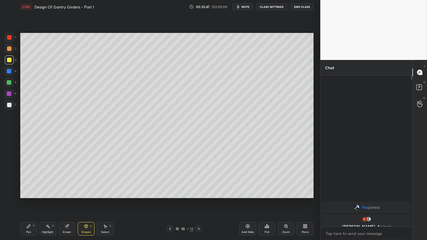
click at [86, 200] on icon at bounding box center [85, 226] width 3 height 3
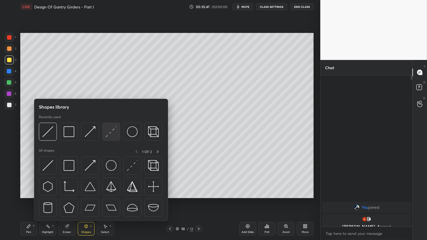
click at [108, 129] on img at bounding box center [111, 131] width 11 height 11
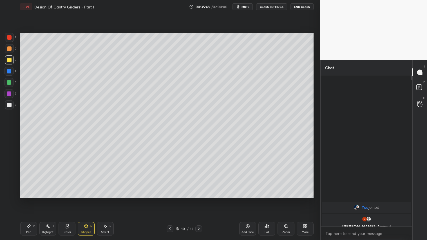
click at [11, 104] on div at bounding box center [9, 104] width 9 height 9
drag, startPoint x: 86, startPoint y: 228, endPoint x: 88, endPoint y: 221, distance: 7.4
click at [86, 200] on icon at bounding box center [85, 226] width 3 height 3
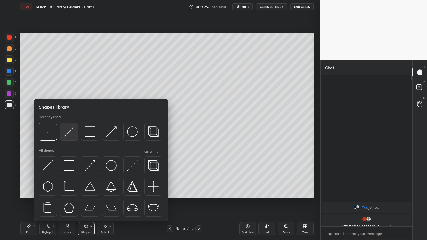
click at [65, 131] on img at bounding box center [69, 131] width 11 height 11
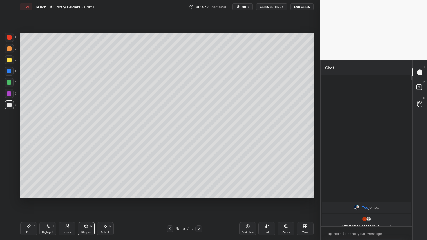
click at [87, 200] on div "Shapes L" at bounding box center [86, 229] width 17 height 14
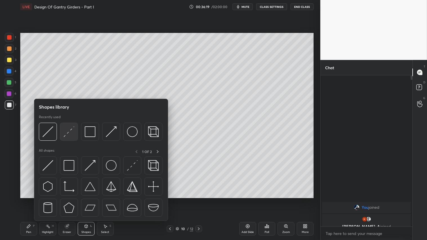
click at [70, 133] on img at bounding box center [69, 131] width 11 height 11
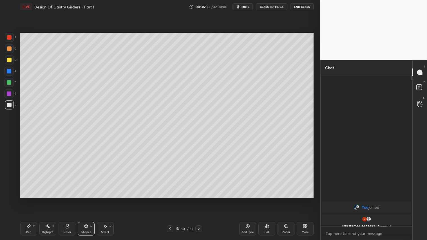
click at [89, 200] on div "Shapes L" at bounding box center [86, 229] width 17 height 14
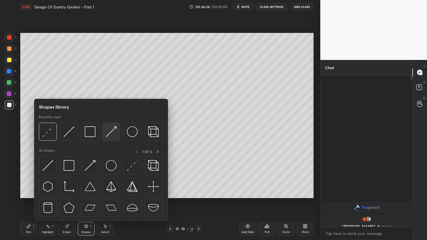
click at [113, 132] on img at bounding box center [111, 131] width 11 height 11
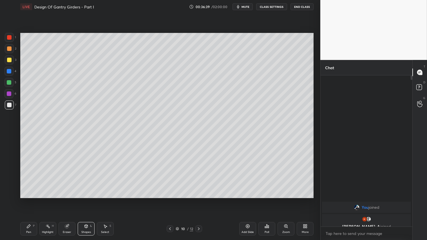
click at [29, 200] on div "Pen P" at bounding box center [28, 229] width 17 height 14
click at [88, 200] on div "Shapes L" at bounding box center [86, 229] width 17 height 14
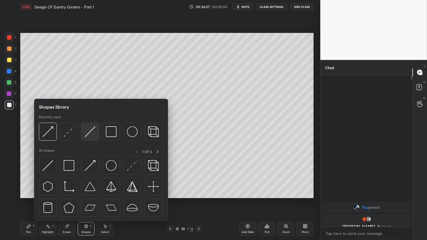
click at [93, 131] on img at bounding box center [90, 131] width 11 height 11
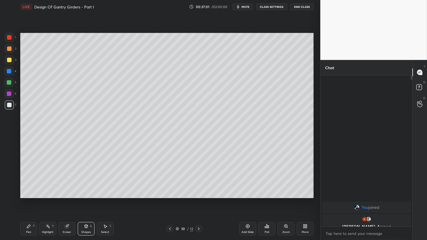
click at [32, 200] on div "Pen P" at bounding box center [28, 229] width 17 height 14
click at [9, 62] on div at bounding box center [9, 59] width 9 height 9
drag, startPoint x: 88, startPoint y: 228, endPoint x: 88, endPoint y: 223, distance: 4.5
click at [88, 200] on icon at bounding box center [86, 226] width 5 height 5
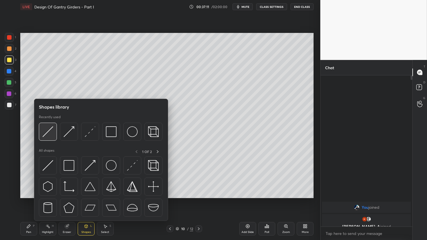
click at [46, 131] on img at bounding box center [47, 131] width 11 height 11
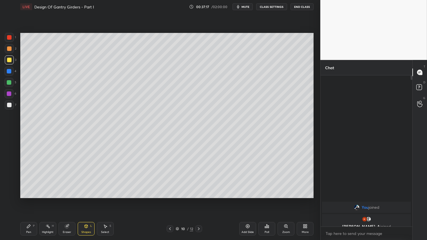
click at [35, 200] on div "Pen P" at bounding box center [28, 229] width 17 height 14
drag, startPoint x: 30, startPoint y: 227, endPoint x: 47, endPoint y: 221, distance: 18.0
click at [31, 200] on div "Pen P" at bounding box center [28, 229] width 17 height 14
drag, startPoint x: 10, startPoint y: 49, endPoint x: 11, endPoint y: 52, distance: 3.6
click at [10, 49] on div at bounding box center [9, 48] width 5 height 5
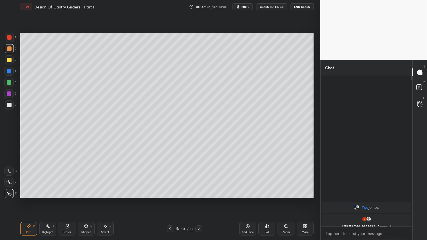
drag, startPoint x: 30, startPoint y: 230, endPoint x: 72, endPoint y: 202, distance: 50.9
click at [31, 200] on div "Pen P" at bounding box center [28, 229] width 17 height 14
drag, startPoint x: 9, startPoint y: 104, endPoint x: 15, endPoint y: 108, distance: 7.3
click at [10, 104] on div at bounding box center [9, 105] width 5 height 5
click at [170, 200] on icon at bounding box center [170, 229] width 5 height 5
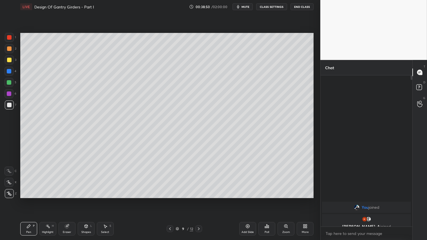
click at [171, 200] on icon at bounding box center [170, 229] width 5 height 5
click at [172, 200] on icon at bounding box center [170, 229] width 5 height 5
click at [171, 200] on icon at bounding box center [170, 229] width 5 height 5
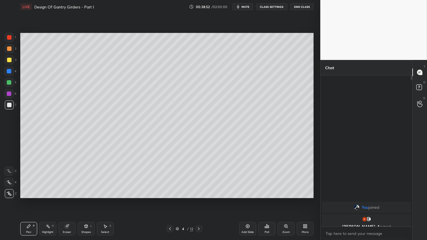
click at [173, 200] on div at bounding box center [170, 228] width 7 height 7
click at [199, 200] on icon at bounding box center [198, 229] width 5 height 5
click at [198, 200] on icon at bounding box center [198, 229] width 5 height 5
click at [199, 200] on icon at bounding box center [198, 229] width 5 height 5
click at [200, 200] on icon at bounding box center [198, 229] width 5 height 5
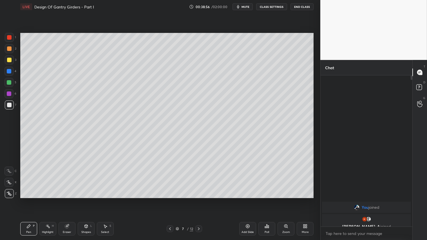
click at [199, 200] on icon at bounding box center [198, 229] width 5 height 5
click at [198, 200] on icon at bounding box center [198, 229] width 5 height 5
click at [200, 200] on icon at bounding box center [198, 229] width 5 height 5
click at [199, 200] on icon at bounding box center [198, 229] width 5 height 5
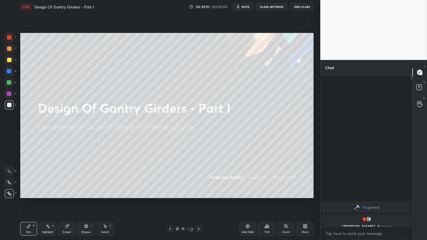
click at [166, 200] on div "11 / 12" at bounding box center [184, 228] width 109 height 7
click at [170, 200] on icon at bounding box center [170, 229] width 5 height 5
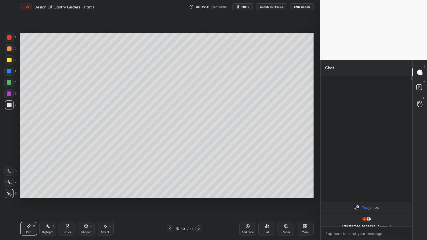
click at [6, 47] on div at bounding box center [9, 48] width 9 height 9
drag, startPoint x: 26, startPoint y: 229, endPoint x: 73, endPoint y: 229, distance: 47.0
click at [26, 200] on div "Pen P" at bounding box center [28, 229] width 17 height 14
click at [200, 200] on icon at bounding box center [198, 229] width 5 height 5
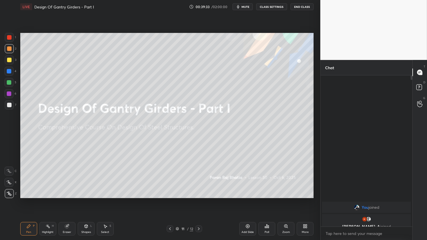
drag, startPoint x: 170, startPoint y: 227, endPoint x: 195, endPoint y: 227, distance: 25.6
click at [170, 200] on icon at bounding box center [170, 229] width 5 height 5
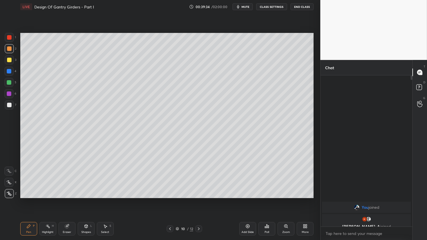
click at [248, 200] on icon at bounding box center [247, 226] width 5 height 5
click at [169, 200] on icon at bounding box center [170, 229] width 5 height 5
drag, startPoint x: 198, startPoint y: 229, endPoint x: 196, endPoint y: 227, distance: 3.0
click at [198, 200] on icon at bounding box center [198, 229] width 5 height 5
click at [90, 200] on div "L" at bounding box center [91, 226] width 2 height 3
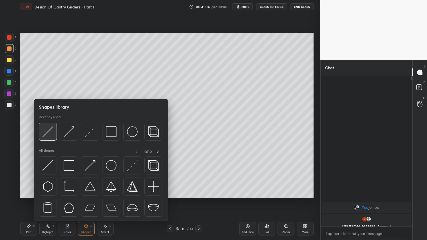
click at [55, 129] on div at bounding box center [48, 132] width 18 height 18
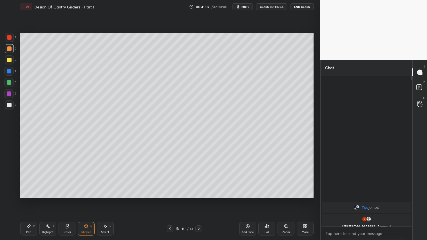
click at [10, 48] on div at bounding box center [9, 48] width 5 height 5
click at [31, 200] on div "Pen P" at bounding box center [28, 229] width 17 height 14
click at [85, 200] on icon at bounding box center [86, 226] width 5 height 5
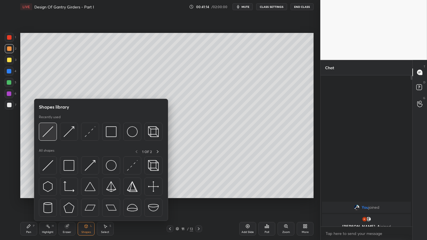
click at [50, 129] on img at bounding box center [47, 131] width 11 height 11
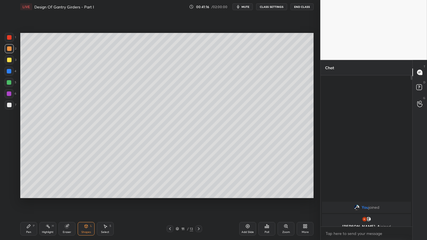
click at [27, 200] on icon at bounding box center [28, 226] width 5 height 5
click at [87, 200] on div "Shapes L" at bounding box center [86, 229] width 17 height 14
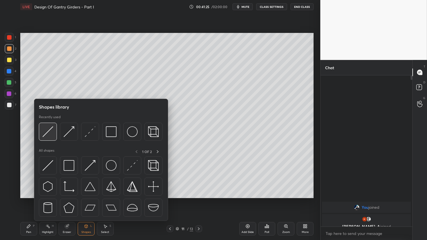
click at [52, 129] on img at bounding box center [47, 131] width 11 height 11
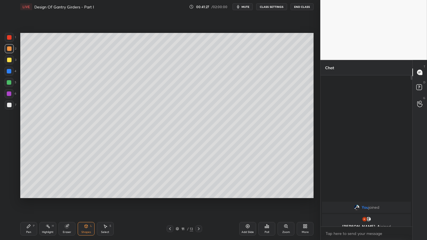
click at [32, 200] on div "Pen P" at bounding box center [28, 229] width 17 height 14
click at [86, 200] on div "Shapes L" at bounding box center [86, 229] width 17 height 14
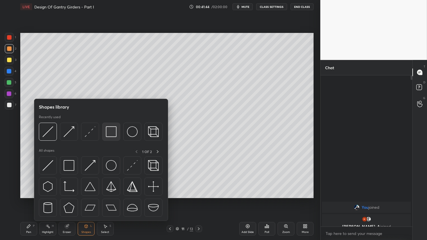
click at [111, 131] on img at bounding box center [111, 131] width 11 height 11
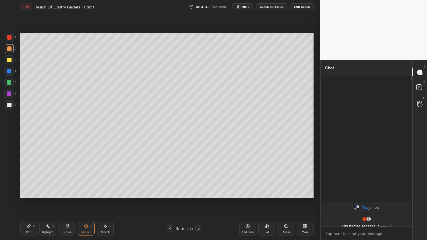
click at [14, 104] on div "7" at bounding box center [11, 104] width 12 height 9
click at [11, 50] on div at bounding box center [9, 48] width 5 height 5
click at [170, 200] on icon at bounding box center [170, 229] width 5 height 5
click at [199, 200] on icon at bounding box center [198, 229] width 5 height 5
click at [171, 200] on icon at bounding box center [170, 229] width 5 height 5
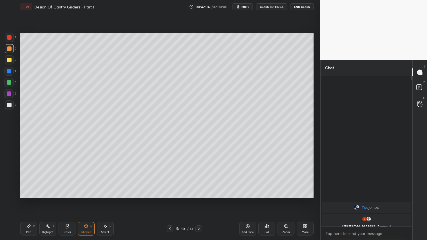
click at [198, 200] on icon at bounding box center [198, 229] width 5 height 5
click at [32, 200] on div "Pen P" at bounding box center [28, 229] width 17 height 14
click at [69, 200] on div "Eraser" at bounding box center [67, 229] width 17 height 14
click at [24, 200] on div "Pen P" at bounding box center [28, 229] width 17 height 14
click at [88, 200] on div "Shapes L" at bounding box center [86, 229] width 17 height 14
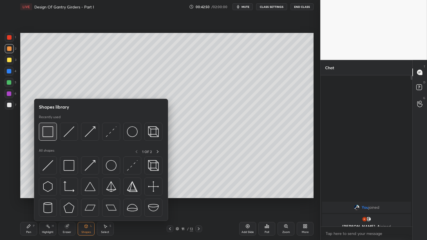
click at [53, 129] on img at bounding box center [47, 131] width 11 height 11
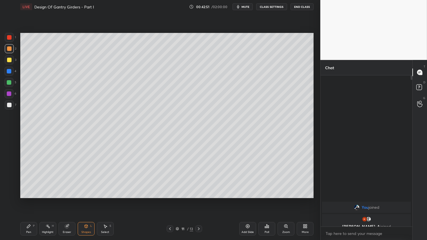
drag, startPoint x: 8, startPoint y: 56, endPoint x: 15, endPoint y: 60, distance: 8.2
click at [8, 56] on div at bounding box center [9, 59] width 9 height 9
click at [14, 48] on div "2" at bounding box center [11, 48] width 12 height 9
click at [31, 200] on div "Pen P" at bounding box center [28, 229] width 17 height 14
drag, startPoint x: 12, startPoint y: 48, endPoint x: 14, endPoint y: 111, distance: 62.8
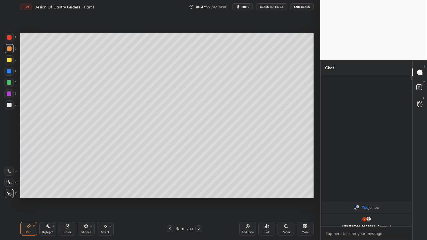
click at [12, 50] on div at bounding box center [9, 48] width 9 height 9
click at [34, 200] on div "Pen P" at bounding box center [28, 229] width 17 height 14
click at [199, 200] on icon at bounding box center [198, 229] width 5 height 5
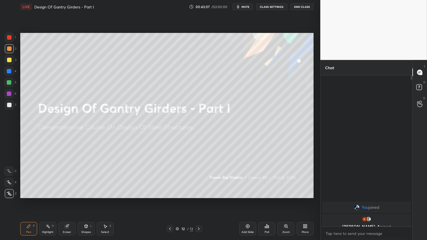
click at [174, 200] on div "12 / 13" at bounding box center [184, 228] width 35 height 7
drag, startPoint x: 172, startPoint y: 228, endPoint x: 184, endPoint y: 229, distance: 11.6
click at [173, 200] on div at bounding box center [170, 228] width 7 height 7
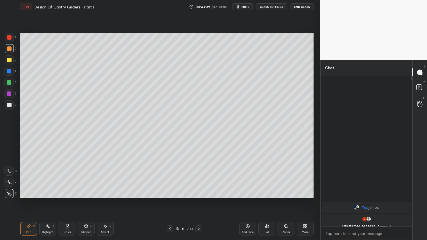
click at [245, 200] on div "Add Slide" at bounding box center [247, 229] width 17 height 14
click at [89, 200] on div "Shapes" at bounding box center [86, 232] width 10 height 3
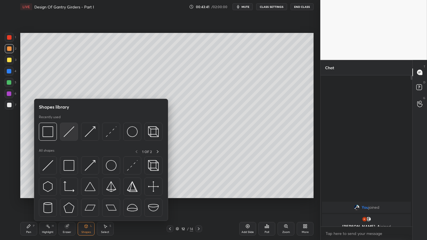
click at [67, 128] on img at bounding box center [69, 131] width 11 height 11
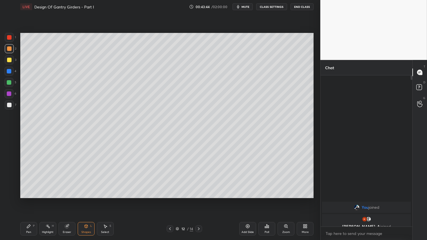
click at [35, 200] on div "Pen P" at bounding box center [28, 229] width 17 height 14
click at [85, 200] on div "Shapes L" at bounding box center [86, 229] width 17 height 14
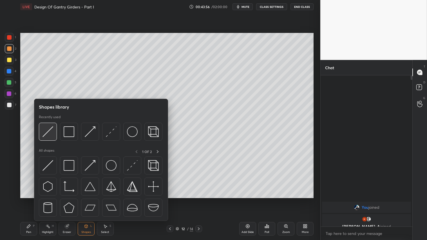
click at [53, 129] on div at bounding box center [48, 132] width 18 height 18
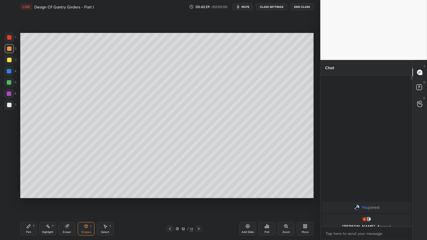
click at [26, 200] on div "Pen P" at bounding box center [28, 229] width 17 height 14
click at [83, 200] on div "Shapes" at bounding box center [86, 232] width 10 height 3
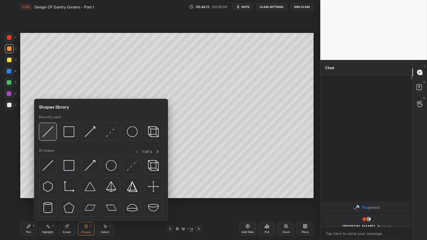
click at [45, 133] on img at bounding box center [47, 131] width 11 height 11
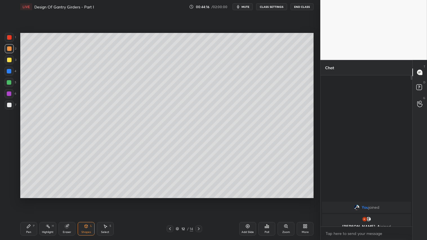
click at [29, 200] on div "Pen P" at bounding box center [28, 229] width 17 height 14
click at [8, 61] on div at bounding box center [9, 60] width 5 height 5
click at [8, 48] on div at bounding box center [9, 48] width 5 height 5
drag, startPoint x: 27, startPoint y: 226, endPoint x: 27, endPoint y: 219, distance: 7.0
click at [27, 200] on icon at bounding box center [28, 226] width 5 height 5
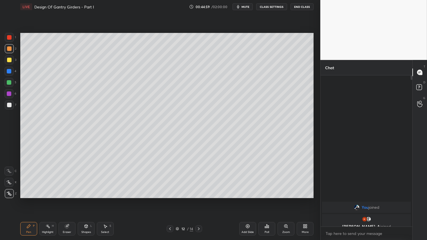
click at [89, 200] on div "Shapes L" at bounding box center [86, 229] width 17 height 14
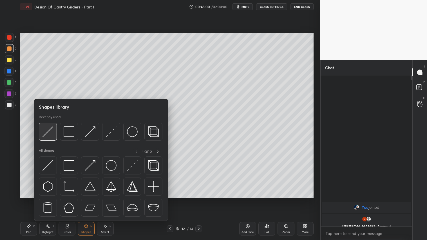
click at [49, 132] on img at bounding box center [47, 131] width 11 height 11
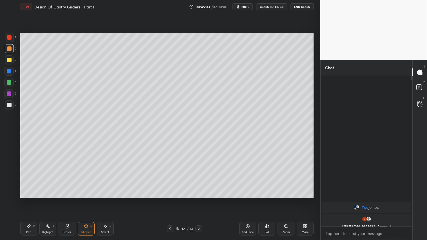
click at [33, 200] on div "Pen P" at bounding box center [28, 229] width 17 height 14
click at [83, 200] on div "Shapes L" at bounding box center [86, 229] width 17 height 14
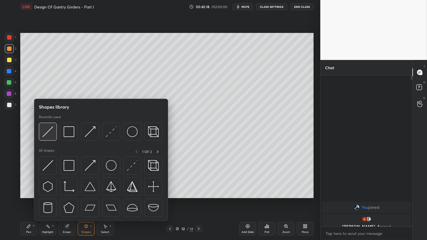
click at [51, 133] on img at bounding box center [47, 131] width 11 height 11
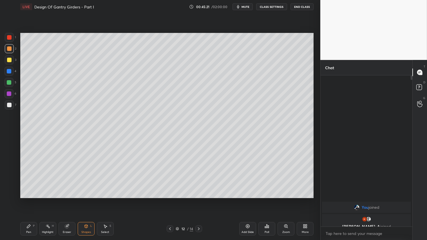
drag, startPoint x: 69, startPoint y: 229, endPoint x: 122, endPoint y: 205, distance: 58.2
click at [69, 200] on div "Eraser" at bounding box center [67, 229] width 17 height 14
drag, startPoint x: 29, startPoint y: 230, endPoint x: 33, endPoint y: 227, distance: 5.2
click at [29, 200] on div "Pen" at bounding box center [28, 232] width 5 height 3
click at [173, 200] on div at bounding box center [170, 228] width 7 height 7
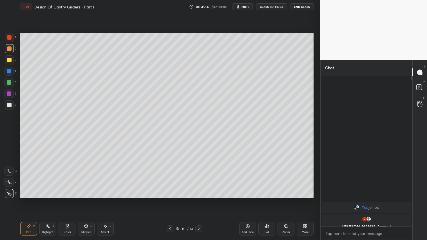
click at [169, 200] on icon at bounding box center [170, 229] width 5 height 5
click at [200, 200] on icon at bounding box center [198, 229] width 5 height 5
click at [201, 200] on div at bounding box center [198, 228] width 7 height 7
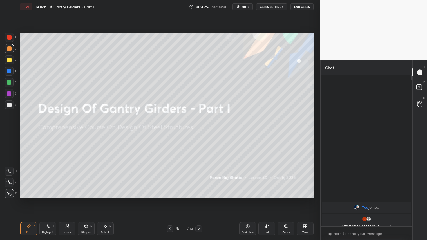
drag, startPoint x: 169, startPoint y: 229, endPoint x: 194, endPoint y: 227, distance: 25.1
click at [171, 200] on icon at bounding box center [170, 229] width 5 height 5
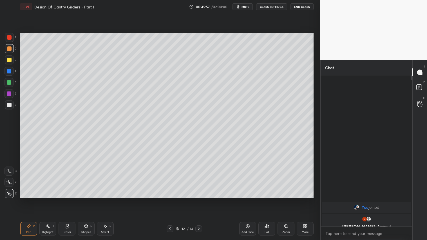
click at [241, 200] on div "Add Slide" at bounding box center [247, 229] width 17 height 14
click at [172, 200] on div at bounding box center [170, 228] width 7 height 7
click at [173, 200] on div at bounding box center [170, 228] width 7 height 7
click at [197, 200] on icon at bounding box center [198, 229] width 5 height 5
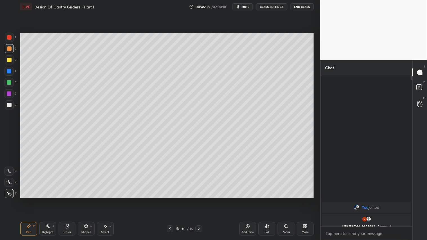
click at [198, 200] on icon at bounding box center [198, 229] width 5 height 5
click at [89, 200] on div "Shapes L" at bounding box center [86, 229] width 17 height 14
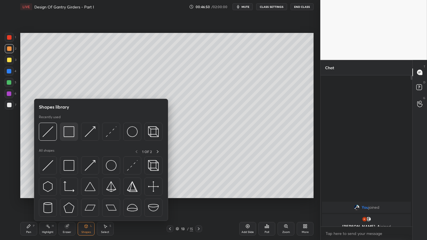
click at [68, 130] on img at bounding box center [69, 131] width 11 height 11
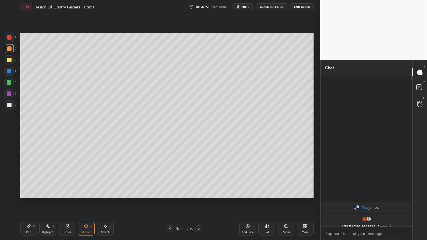
click at [9, 104] on div at bounding box center [9, 105] width 5 height 5
click at [89, 200] on div "Shapes" at bounding box center [86, 232] width 10 height 3
click at [169, 200] on icon at bounding box center [170, 229] width 5 height 5
click at [170, 200] on icon at bounding box center [170, 229] width 5 height 5
click at [171, 200] on icon at bounding box center [170, 229] width 5 height 5
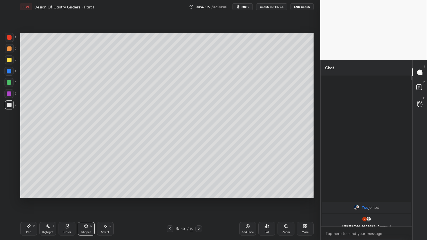
click at [200, 200] on icon at bounding box center [198, 229] width 5 height 5
click at [201, 200] on icon at bounding box center [198, 229] width 5 height 5
click at [202, 200] on div at bounding box center [198, 228] width 7 height 7
click at [86, 200] on icon at bounding box center [86, 226] width 5 height 5
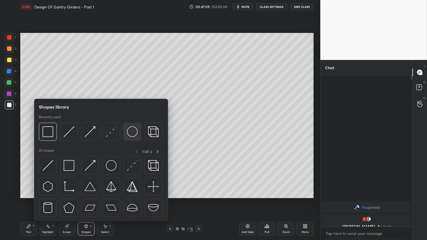
click at [136, 130] on img at bounding box center [132, 131] width 11 height 11
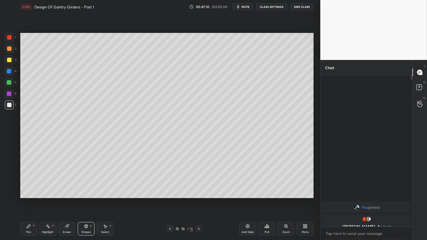
click at [27, 200] on icon at bounding box center [28, 226] width 5 height 5
click at [7, 46] on div at bounding box center [9, 48] width 5 height 5
click at [87, 200] on icon at bounding box center [85, 226] width 3 height 3
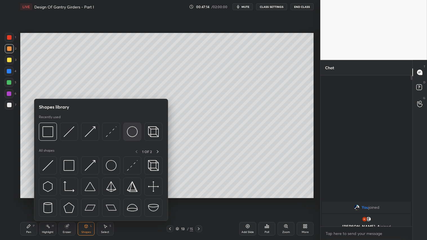
click at [130, 129] on img at bounding box center [132, 131] width 11 height 11
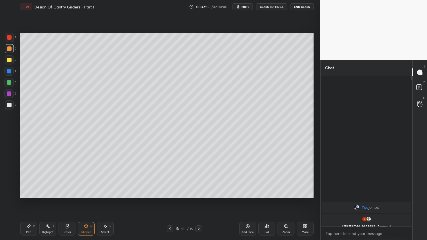
click at [11, 59] on div at bounding box center [9, 60] width 5 height 5
click at [104, 200] on icon at bounding box center [105, 226] width 5 height 5
drag, startPoint x: 46, startPoint y: 111, endPoint x: 64, endPoint y: 123, distance: 21.2
click at [64, 123] on div "0 ° Undo Copy Duplicate Duplicate to new slide Delete" at bounding box center [166, 115] width 293 height 165
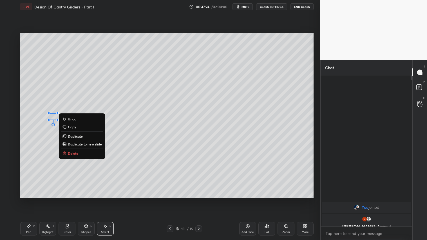
drag, startPoint x: 77, startPoint y: 136, endPoint x: 66, endPoint y: 127, distance: 15.0
click at [77, 136] on p "Duplicate" at bounding box center [75, 136] width 15 height 5
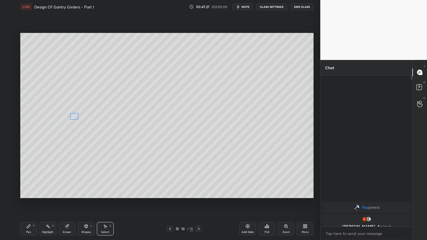
drag, startPoint x: 61, startPoint y: 123, endPoint x: 75, endPoint y: 117, distance: 15.0
click at [75, 117] on div "0 ° Undo Copy Duplicate Duplicate to new slide Delete" at bounding box center [166, 115] width 293 height 165
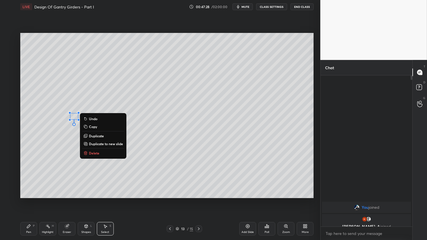
click at [99, 136] on p "Duplicate" at bounding box center [96, 136] width 15 height 5
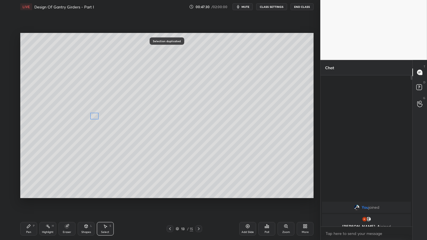
drag, startPoint x: 83, startPoint y: 123, endPoint x: 94, endPoint y: 116, distance: 12.9
click at [95, 116] on div "0 ° Undo Copy Duplicate Duplicate to new slide Delete" at bounding box center [166, 115] width 293 height 165
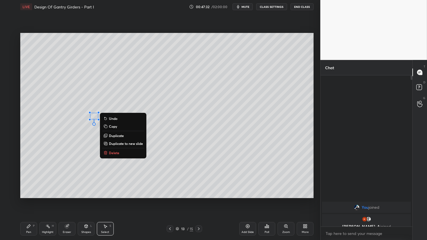
click at [120, 135] on p "Duplicate" at bounding box center [116, 135] width 15 height 5
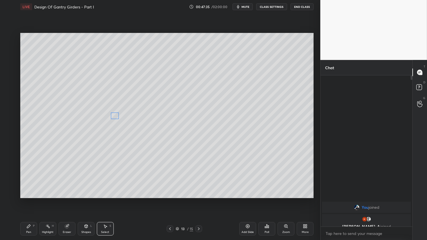
drag, startPoint x: 102, startPoint y: 123, endPoint x: 116, endPoint y: 115, distance: 15.9
click at [116, 116] on div "0 ° Undo Copy Duplicate Duplicate to new slide Delete" at bounding box center [166, 115] width 293 height 165
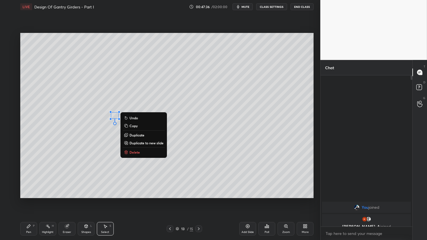
click at [138, 134] on p "Duplicate" at bounding box center [136, 135] width 15 height 5
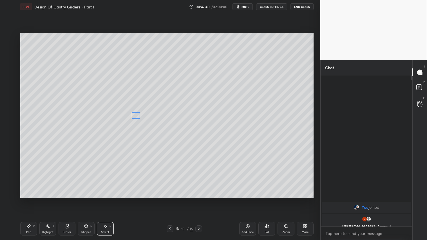
drag, startPoint x: 123, startPoint y: 122, endPoint x: 137, endPoint y: 116, distance: 15.0
click at [137, 116] on div "0 ° Undo Copy Duplicate Duplicate to new slide Delete" at bounding box center [166, 115] width 293 height 165
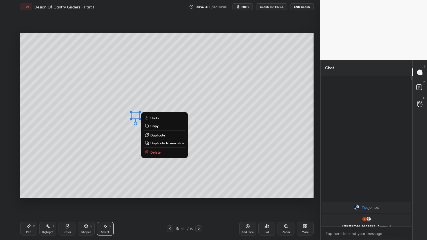
click at [158, 135] on p "Duplicate" at bounding box center [157, 135] width 15 height 5
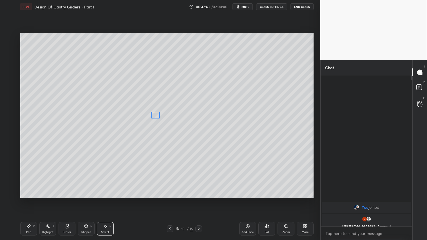
drag, startPoint x: 143, startPoint y: 122, endPoint x: 156, endPoint y: 116, distance: 14.2
click at [156, 116] on div "0 ° Undo Copy Duplicate Duplicate to new slide Delete" at bounding box center [166, 115] width 293 height 165
click at [112, 154] on div "0 ° Undo Copy Duplicate Duplicate to new slide Delete" at bounding box center [166, 115] width 293 height 165
click at [86, 200] on div "Shapes L" at bounding box center [86, 229] width 17 height 14
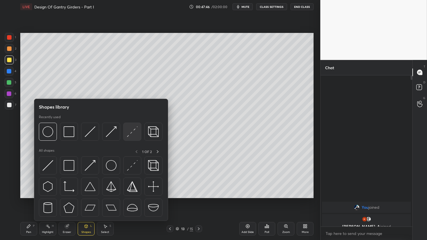
click at [128, 133] on img at bounding box center [132, 131] width 11 height 11
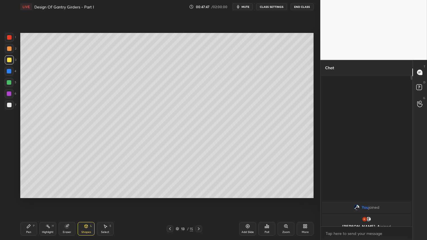
click at [9, 107] on div at bounding box center [9, 105] width 5 height 5
click at [88, 200] on div "Shapes" at bounding box center [86, 232] width 10 height 3
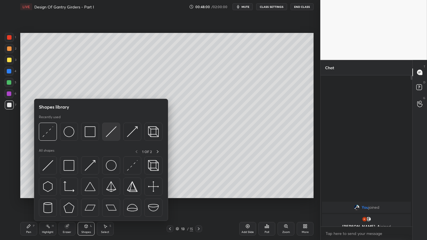
click at [108, 134] on img at bounding box center [111, 131] width 11 height 11
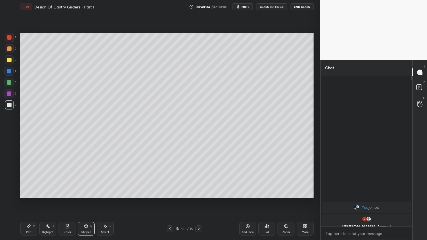
drag, startPoint x: 33, startPoint y: 229, endPoint x: 38, endPoint y: 223, distance: 7.8
click at [35, 200] on div "Pen P" at bounding box center [28, 229] width 17 height 14
click at [168, 200] on icon at bounding box center [170, 229] width 5 height 5
click at [169, 200] on icon at bounding box center [170, 229] width 5 height 5
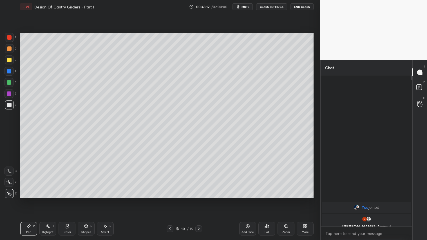
click at [201, 200] on div at bounding box center [198, 228] width 7 height 7
click at [202, 200] on div "11 / 15" at bounding box center [184, 228] width 109 height 7
click at [199, 200] on icon at bounding box center [198, 229] width 5 height 5
click at [200, 200] on icon at bounding box center [198, 229] width 5 height 5
click at [85, 200] on div "Shapes L" at bounding box center [86, 229] width 17 height 14
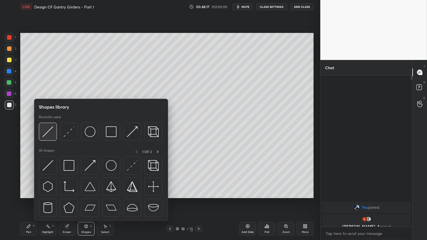
click at [50, 132] on img at bounding box center [47, 131] width 11 height 11
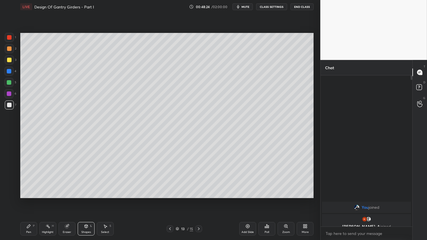
click at [29, 200] on icon at bounding box center [28, 226] width 5 height 5
drag, startPoint x: 8, startPoint y: 47, endPoint x: 18, endPoint y: 98, distance: 51.8
click at [9, 47] on div at bounding box center [9, 48] width 5 height 5
click at [37, 200] on div "Pen P" at bounding box center [28, 229] width 17 height 14
click at [171, 200] on icon at bounding box center [170, 229] width 5 height 5
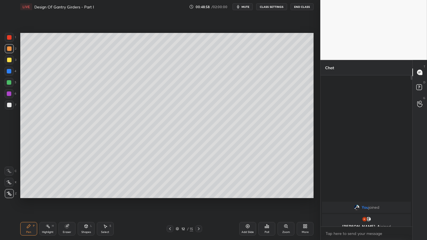
click at [198, 200] on icon at bounding box center [198, 229] width 5 height 5
click at [87, 200] on div "Shapes L" at bounding box center [86, 229] width 17 height 14
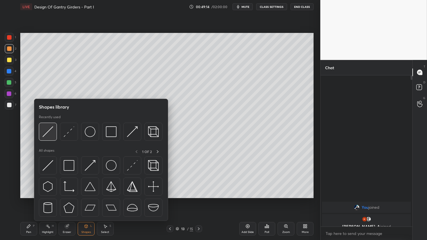
click at [47, 129] on img at bounding box center [47, 131] width 11 height 11
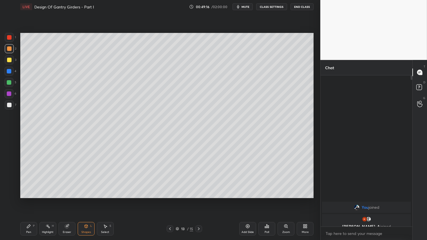
drag, startPoint x: 33, startPoint y: 226, endPoint x: 58, endPoint y: 203, distance: 33.7
click at [35, 200] on div "Pen P" at bounding box center [28, 229] width 17 height 14
click at [87, 200] on div "Shapes L" at bounding box center [86, 229] width 17 height 14
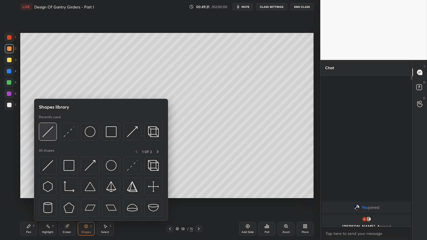
click at [51, 131] on img at bounding box center [47, 131] width 11 height 11
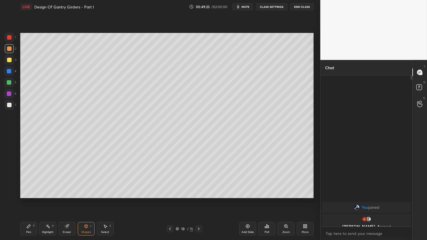
drag, startPoint x: 27, startPoint y: 229, endPoint x: 41, endPoint y: 220, distance: 16.6
click at [28, 200] on div "Pen P" at bounding box center [28, 229] width 17 height 14
click at [88, 200] on icon at bounding box center [86, 226] width 5 height 5
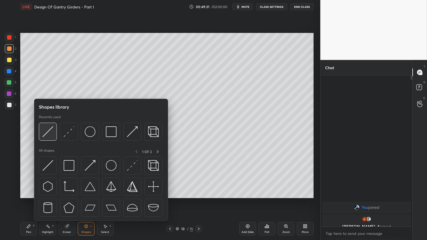
click at [48, 129] on img at bounding box center [47, 131] width 11 height 11
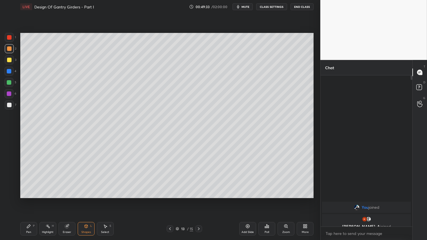
click at [32, 200] on div "Pen P" at bounding box center [28, 229] width 17 height 14
click at [89, 200] on div "Shapes" at bounding box center [86, 232] width 10 height 3
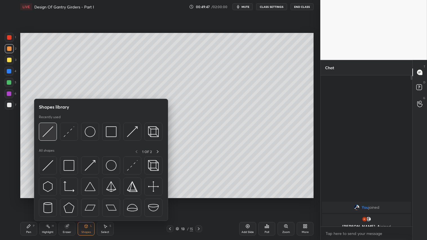
click at [47, 130] on img at bounding box center [47, 131] width 11 height 11
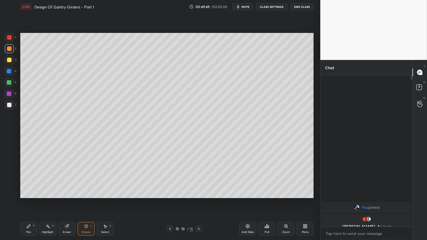
drag, startPoint x: 29, startPoint y: 233, endPoint x: 33, endPoint y: 231, distance: 4.3
click at [30, 200] on div "Pen" at bounding box center [28, 232] width 5 height 3
drag, startPoint x: 33, startPoint y: 227, endPoint x: 40, endPoint y: 227, distance: 7.0
click at [36, 200] on div "Pen P" at bounding box center [28, 229] width 17 height 14
click at [242, 200] on div "Add Slide" at bounding box center [247, 232] width 12 height 3
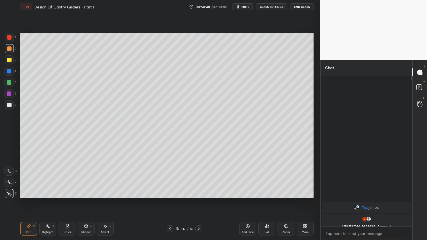
click at [86, 200] on div "Shapes" at bounding box center [86, 232] width 10 height 3
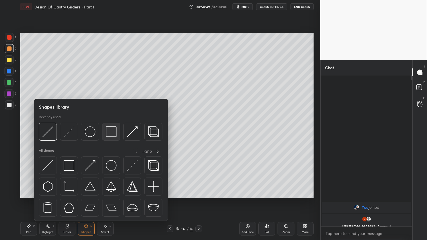
click at [113, 127] on img at bounding box center [111, 131] width 11 height 11
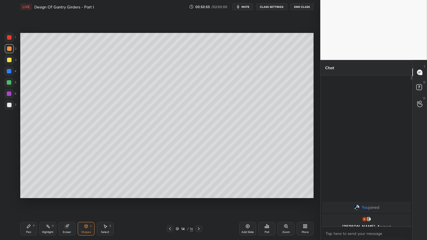
click at [9, 106] on div at bounding box center [9, 105] width 5 height 5
drag, startPoint x: 32, startPoint y: 230, endPoint x: 36, endPoint y: 216, distance: 14.6
click at [32, 200] on div "Pen P" at bounding box center [28, 229] width 17 height 14
click at [9, 47] on div at bounding box center [9, 48] width 5 height 5
click at [169, 200] on icon at bounding box center [170, 229] width 5 height 5
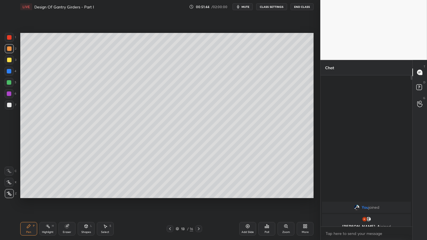
click at [170, 200] on icon at bounding box center [170, 228] width 2 height 3
click at [171, 200] on icon at bounding box center [170, 228] width 2 height 3
click at [171, 200] on icon at bounding box center [170, 229] width 5 height 5
click at [200, 200] on icon at bounding box center [198, 229] width 5 height 5
click at [201, 200] on div at bounding box center [198, 228] width 7 height 7
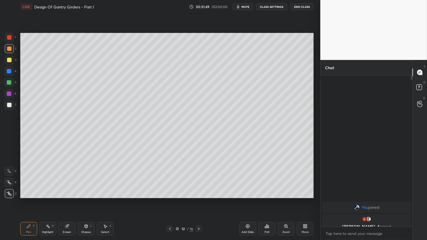
click at [202, 200] on div "12 / 16" at bounding box center [184, 228] width 109 height 7
click at [202, 200] on div at bounding box center [198, 228] width 7 height 7
click at [198, 200] on icon at bounding box center [198, 229] width 5 height 5
click at [87, 200] on icon at bounding box center [86, 226] width 5 height 5
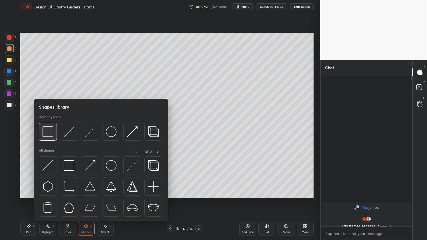
click at [49, 132] on img at bounding box center [47, 131] width 11 height 11
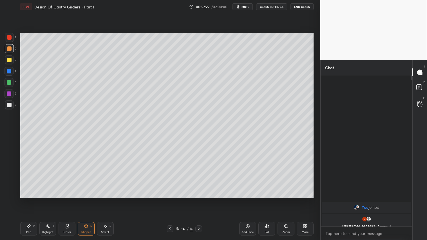
drag, startPoint x: 10, startPoint y: 105, endPoint x: 18, endPoint y: 105, distance: 7.9
click at [10, 105] on div at bounding box center [9, 105] width 5 height 5
click at [7, 52] on div at bounding box center [9, 48] width 9 height 9
drag, startPoint x: 30, startPoint y: 230, endPoint x: 30, endPoint y: 226, distance: 4.2
click at [30, 200] on div "Pen P" at bounding box center [28, 229] width 17 height 14
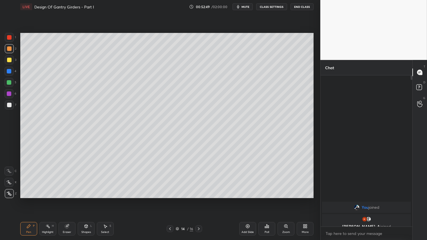
click at [86, 200] on icon at bounding box center [86, 226] width 5 height 5
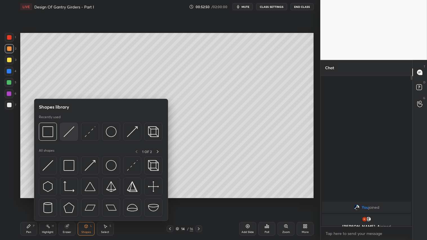
click at [69, 133] on img at bounding box center [69, 131] width 11 height 11
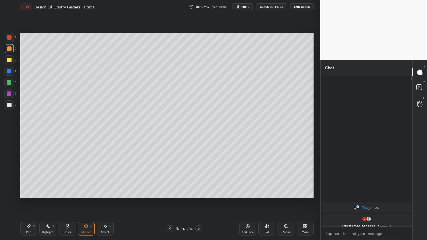
drag, startPoint x: 29, startPoint y: 229, endPoint x: 35, endPoint y: 220, distance: 10.3
click at [30, 200] on icon at bounding box center [28, 226] width 5 height 5
click at [87, 200] on icon at bounding box center [86, 226] width 5 height 5
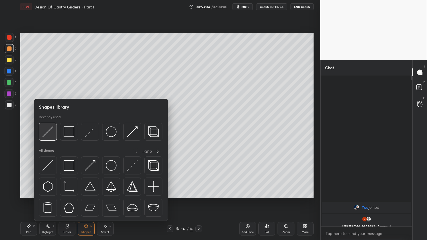
click at [49, 132] on img at bounding box center [47, 131] width 11 height 11
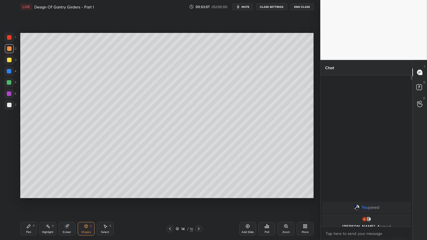
drag, startPoint x: 30, startPoint y: 232, endPoint x: 86, endPoint y: 200, distance: 64.8
click at [31, 200] on div "Pen" at bounding box center [28, 232] width 5 height 3
click at [27, 200] on icon at bounding box center [28, 226] width 5 height 5
click at [69, 200] on div "Eraser" at bounding box center [67, 229] width 17 height 14
drag, startPoint x: 69, startPoint y: 227, endPoint x: 114, endPoint y: 203, distance: 50.6
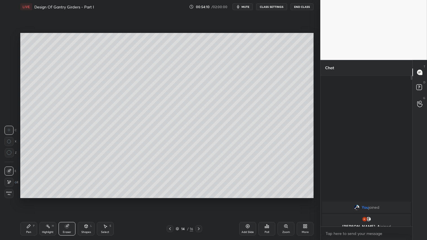
click at [70, 200] on div "Eraser" at bounding box center [67, 229] width 17 height 14
click at [32, 200] on div "Pen P" at bounding box center [28, 229] width 17 height 14
click at [86, 200] on icon at bounding box center [85, 226] width 3 height 3
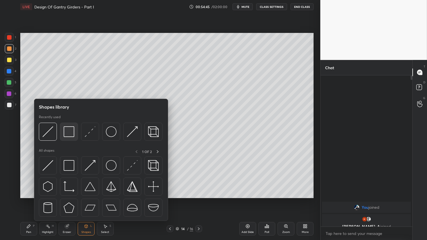
click at [71, 129] on img at bounding box center [69, 131] width 11 height 11
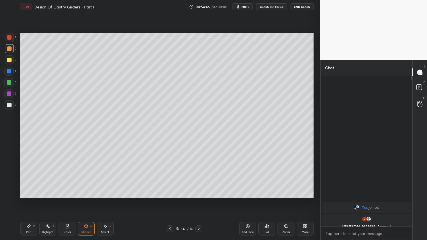
drag, startPoint x: 10, startPoint y: 60, endPoint x: 18, endPoint y: 66, distance: 10.7
click at [10, 59] on div at bounding box center [9, 60] width 5 height 5
click at [8, 46] on div at bounding box center [9, 48] width 5 height 5
click at [170, 200] on icon at bounding box center [170, 229] width 5 height 5
click at [171, 200] on icon at bounding box center [170, 229] width 5 height 5
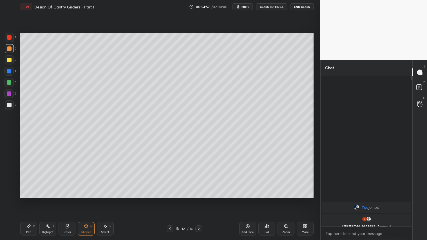
click at [172, 200] on icon at bounding box center [170, 229] width 5 height 5
click at [170, 200] on icon at bounding box center [170, 228] width 2 height 3
click at [199, 200] on icon at bounding box center [198, 229] width 5 height 5
click at [200, 200] on icon at bounding box center [198, 229] width 5 height 5
click at [198, 200] on icon at bounding box center [198, 229] width 5 height 5
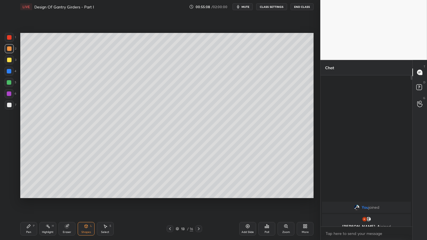
click at [199, 200] on icon at bounding box center [198, 229] width 5 height 5
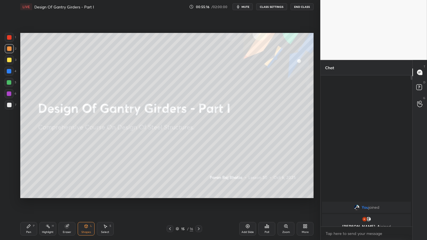
click at [169, 200] on icon at bounding box center [170, 229] width 5 height 5
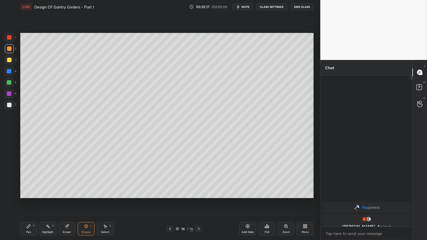
click at [244, 200] on div "Add Slide" at bounding box center [247, 229] width 17 height 14
click at [30, 200] on icon at bounding box center [28, 226] width 5 height 5
drag, startPoint x: 83, startPoint y: 230, endPoint x: 87, endPoint y: 228, distance: 3.9
click at [85, 200] on div "Shapes L" at bounding box center [86, 229] width 17 height 14
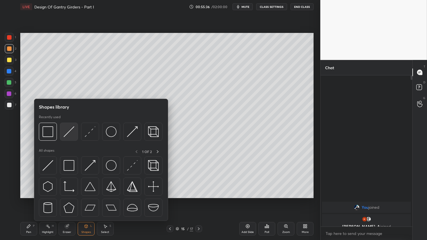
click at [68, 127] on img at bounding box center [69, 131] width 11 height 11
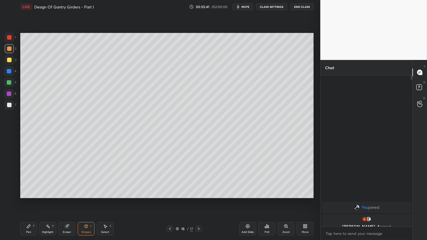
click at [85, 200] on div "Shapes" at bounding box center [86, 232] width 10 height 3
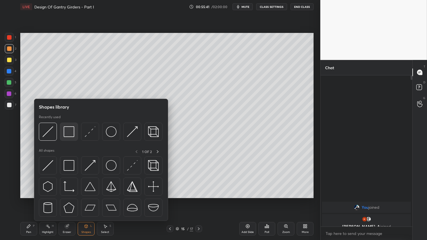
click at [69, 133] on img at bounding box center [69, 131] width 11 height 11
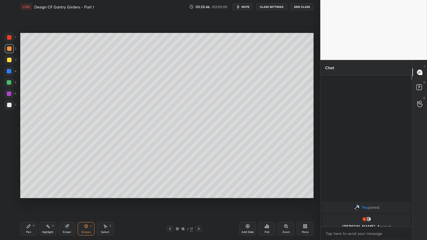
click at [92, 200] on div "Shapes L" at bounding box center [86, 229] width 17 height 14
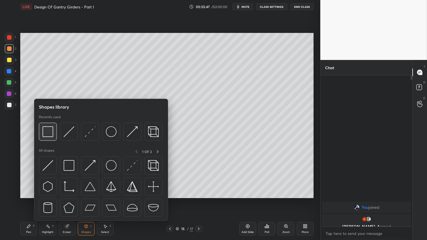
click at [51, 131] on img at bounding box center [47, 131] width 11 height 11
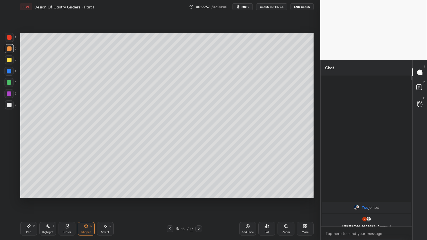
click at [89, 200] on div "Shapes L" at bounding box center [86, 229] width 17 height 14
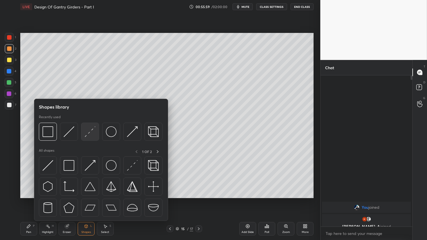
click at [91, 132] on img at bounding box center [90, 131] width 11 height 11
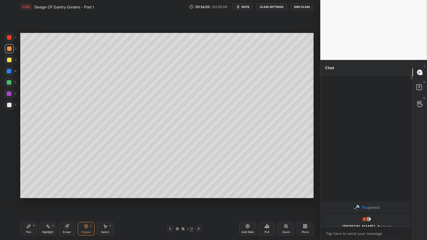
click at [10, 61] on div at bounding box center [9, 60] width 5 height 5
click at [11, 39] on div at bounding box center [9, 37] width 5 height 5
click at [87, 200] on div "Shapes" at bounding box center [86, 232] width 10 height 3
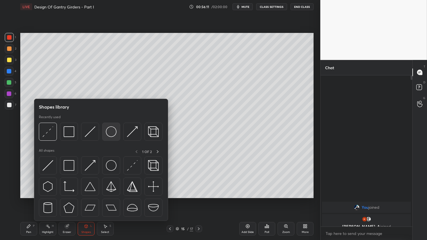
click at [108, 127] on img at bounding box center [111, 131] width 11 height 11
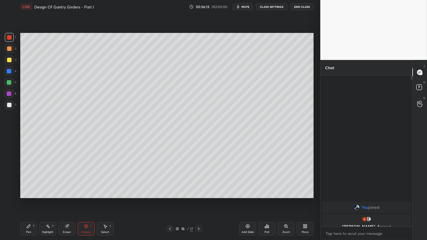
click at [6, 57] on div at bounding box center [9, 59] width 9 height 9
click at [82, 200] on div "Shapes L" at bounding box center [86, 229] width 17 height 14
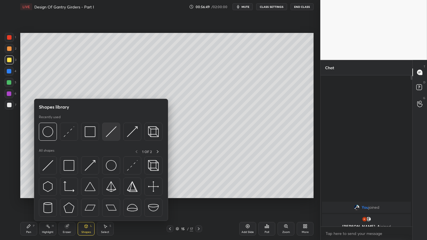
click at [113, 131] on img at bounding box center [111, 131] width 11 height 11
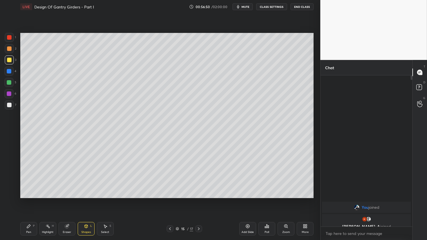
click at [11, 106] on div at bounding box center [9, 104] width 9 height 9
drag, startPoint x: 82, startPoint y: 232, endPoint x: 82, endPoint y: 222, distance: 10.4
click at [82, 200] on div "Shapes" at bounding box center [86, 232] width 10 height 3
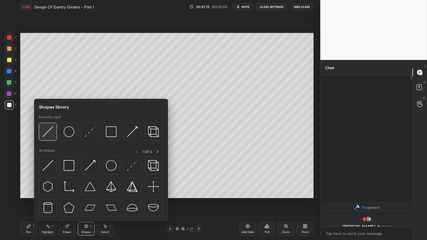
click at [51, 128] on img at bounding box center [47, 131] width 11 height 11
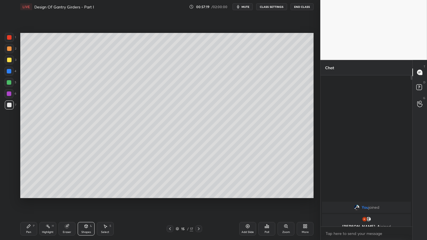
drag, startPoint x: 85, startPoint y: 229, endPoint x: 85, endPoint y: 224, distance: 5.4
click at [85, 200] on div "Shapes L" at bounding box center [86, 229] width 17 height 14
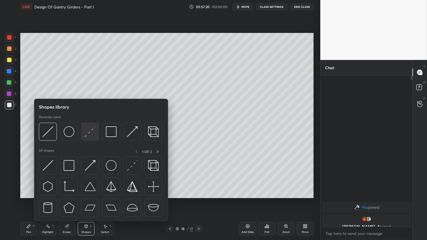
click at [87, 134] on img at bounding box center [90, 131] width 11 height 11
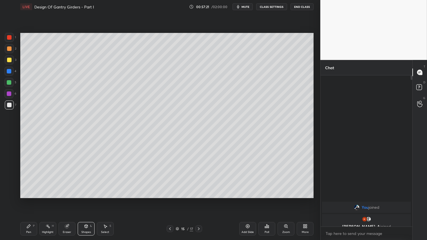
click at [13, 38] on div at bounding box center [9, 37] width 9 height 9
drag, startPoint x: 88, startPoint y: 229, endPoint x: 87, endPoint y: 222, distance: 7.7
click at [87, 200] on div "Shapes L" at bounding box center [86, 229] width 17 height 14
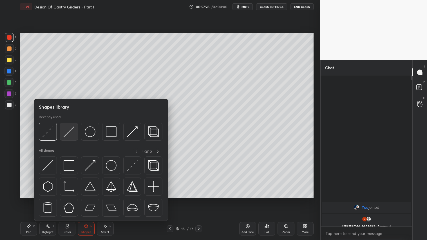
click at [73, 129] on img at bounding box center [69, 131] width 11 height 11
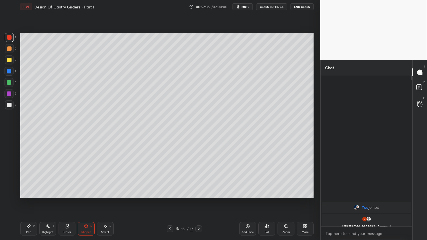
click at [29, 200] on icon at bounding box center [28, 226] width 5 height 5
drag, startPoint x: 85, startPoint y: 230, endPoint x: 86, endPoint y: 225, distance: 4.6
click at [86, 200] on div "Shapes L" at bounding box center [86, 229] width 17 height 14
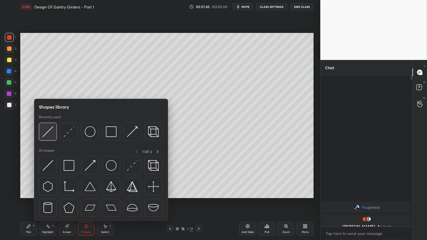
click at [47, 131] on img at bounding box center [47, 131] width 11 height 11
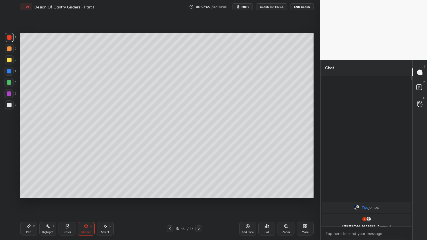
click at [8, 103] on div at bounding box center [9, 105] width 5 height 5
click at [30, 200] on div "Pen P" at bounding box center [28, 229] width 17 height 14
click at [90, 200] on div "Shapes L" at bounding box center [86, 229] width 17 height 14
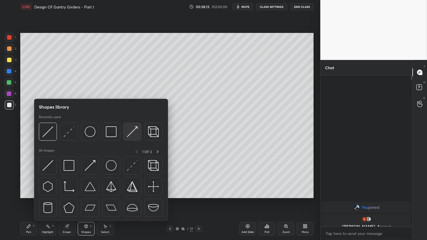
click at [127, 132] on div at bounding box center [132, 132] width 18 height 18
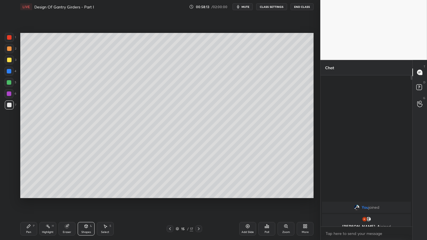
click at [9, 37] on div at bounding box center [9, 37] width 5 height 5
drag, startPoint x: 32, startPoint y: 232, endPoint x: 52, endPoint y: 212, distance: 28.5
click at [33, 200] on div "Pen P" at bounding box center [28, 229] width 17 height 14
click at [11, 49] on div at bounding box center [9, 48] width 9 height 9
click at [27, 200] on div "Pen P" at bounding box center [28, 229] width 17 height 14
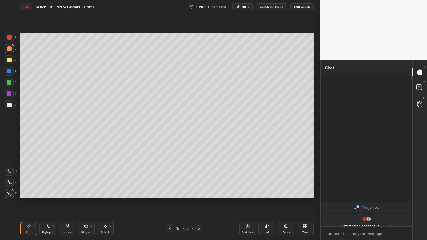
click at [94, 200] on div "Pen P Highlight H Eraser Shapes L Select S" at bounding box center [74, 229] width 109 height 14
click at [86, 200] on div "Shapes" at bounding box center [86, 232] width 10 height 3
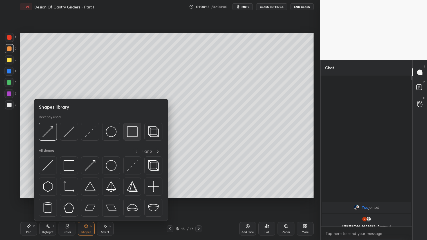
click at [131, 133] on img at bounding box center [132, 131] width 11 height 11
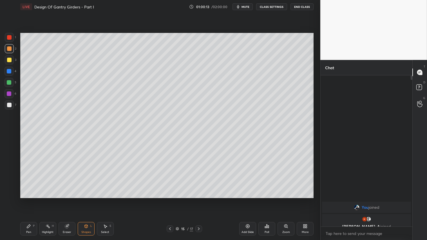
click at [11, 105] on div at bounding box center [9, 105] width 5 height 5
drag, startPoint x: 8, startPoint y: 49, endPoint x: 18, endPoint y: 100, distance: 51.8
click at [8, 50] on div at bounding box center [9, 48] width 5 height 5
click at [26, 200] on div "Pen" at bounding box center [28, 232] width 5 height 3
click at [248, 200] on icon at bounding box center [247, 226] width 5 height 5
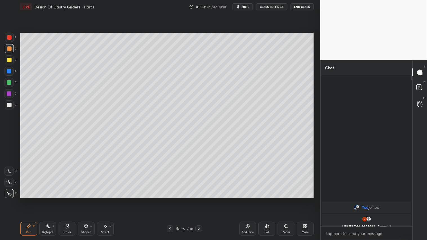
click at [93, 200] on div "Shapes L" at bounding box center [86, 229] width 17 height 14
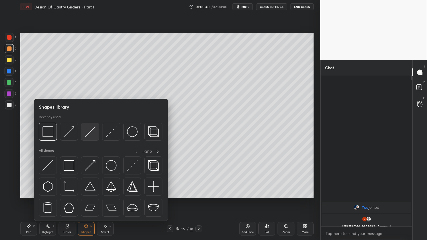
click at [86, 132] on img at bounding box center [90, 131] width 11 height 11
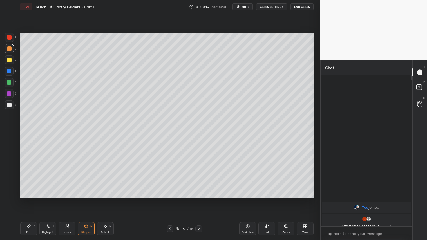
drag, startPoint x: 29, startPoint y: 231, endPoint x: 30, endPoint y: 224, distance: 7.1
click at [30, 200] on div "Pen" at bounding box center [28, 232] width 5 height 3
click at [84, 200] on div "Shapes L" at bounding box center [86, 229] width 17 height 14
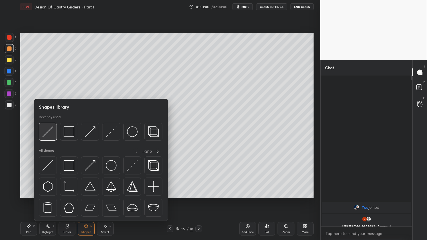
click at [52, 130] on img at bounding box center [47, 131] width 11 height 11
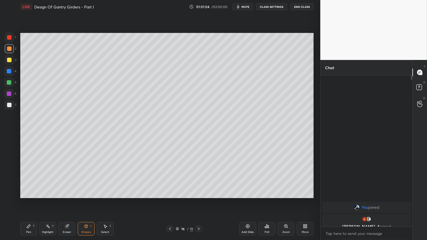
drag, startPoint x: 30, startPoint y: 232, endPoint x: 42, endPoint y: 199, distance: 35.0
click at [30, 200] on div "Pen" at bounding box center [28, 232] width 5 height 3
click at [90, 200] on div "Shapes L" at bounding box center [86, 229] width 17 height 14
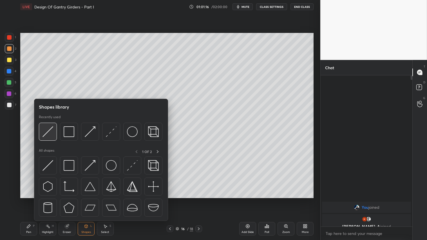
click at [54, 127] on div at bounding box center [48, 132] width 18 height 18
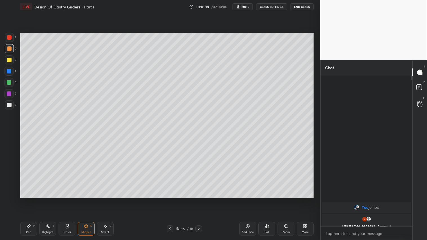
click at [31, 200] on div "Pen P" at bounding box center [28, 229] width 17 height 14
click at [170, 200] on icon at bounding box center [170, 229] width 5 height 5
click at [198, 200] on icon at bounding box center [198, 229] width 5 height 5
drag, startPoint x: 85, startPoint y: 232, endPoint x: 84, endPoint y: 221, distance: 11.3
click at [84, 200] on div "Shapes" at bounding box center [86, 232] width 10 height 3
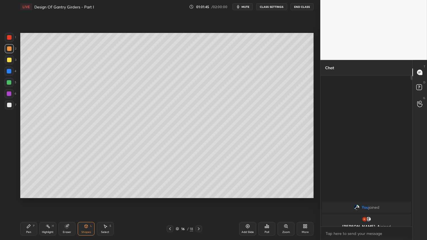
click at [31, 200] on div "Pen P" at bounding box center [28, 229] width 17 height 14
click at [169, 200] on icon at bounding box center [170, 229] width 5 height 5
click at [199, 200] on icon at bounding box center [198, 229] width 5 height 5
click at [85, 200] on div "Shapes L" at bounding box center [86, 229] width 17 height 14
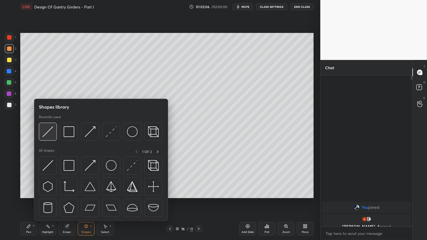
click at [51, 128] on img at bounding box center [47, 131] width 11 height 11
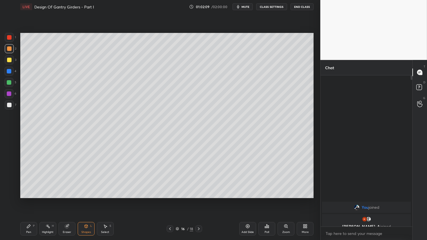
click at [34, 200] on div "Pen P" at bounding box center [28, 229] width 17 height 14
click at [87, 200] on div "Shapes L" at bounding box center [86, 229] width 17 height 14
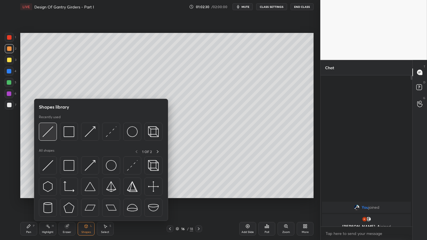
click at [49, 132] on img at bounding box center [47, 131] width 11 height 11
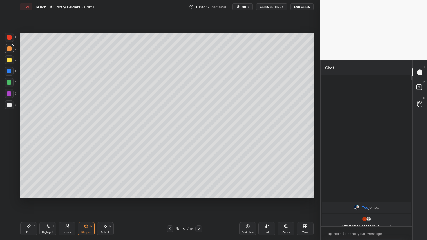
click at [23, 200] on div "Pen P Highlight H Eraser Shapes L Select S 16 / 18 Add Slide Poll Zoom More" at bounding box center [166, 229] width 293 height 23
click at [29, 200] on div "Pen" at bounding box center [28, 232] width 5 height 3
click at [171, 200] on icon at bounding box center [170, 229] width 5 height 5
click at [198, 200] on icon at bounding box center [198, 229] width 5 height 5
click at [85, 200] on icon at bounding box center [85, 226] width 3 height 3
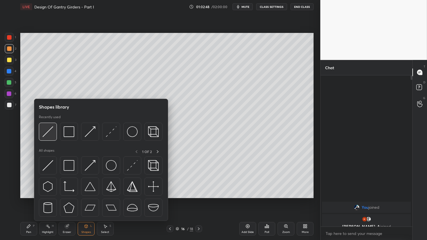
click at [50, 127] on img at bounding box center [47, 131] width 11 height 11
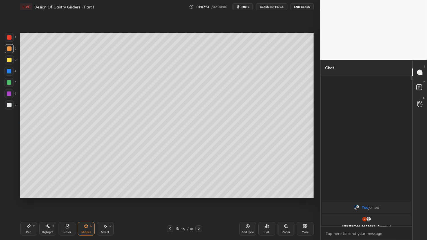
click at [35, 200] on div "Pen P" at bounding box center [28, 229] width 17 height 14
click at [27, 200] on div "Pen P" at bounding box center [28, 229] width 17 height 14
drag, startPoint x: 84, startPoint y: 226, endPoint x: 87, endPoint y: 223, distance: 4.6
click at [84, 200] on icon at bounding box center [86, 226] width 5 height 5
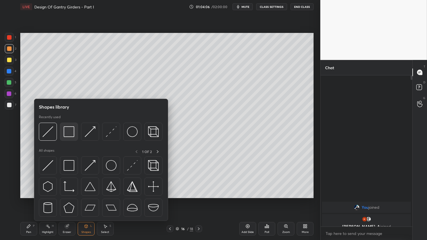
click at [73, 135] on img at bounding box center [69, 131] width 11 height 11
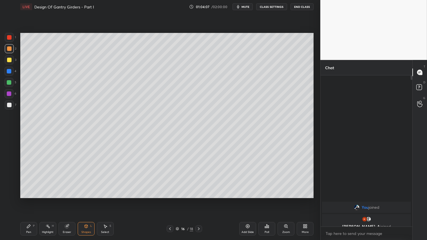
drag, startPoint x: 10, startPoint y: 106, endPoint x: 14, endPoint y: 106, distance: 4.5
click at [10, 106] on div at bounding box center [9, 105] width 5 height 5
click at [24, 200] on div "Pen P" at bounding box center [28, 229] width 17 height 14
drag, startPoint x: 9, startPoint y: 51, endPoint x: 11, endPoint y: 63, distance: 12.2
click at [9, 51] on div at bounding box center [9, 48] width 5 height 5
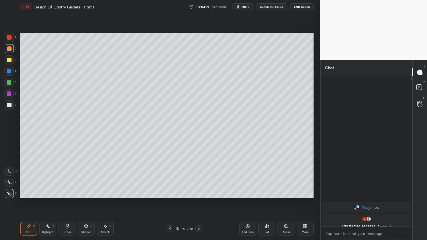
click at [169, 200] on icon at bounding box center [170, 229] width 5 height 5
click at [201, 200] on icon at bounding box center [198, 229] width 5 height 5
drag, startPoint x: 10, startPoint y: 58, endPoint x: 18, endPoint y: 85, distance: 28.3
click at [10, 58] on div at bounding box center [9, 60] width 5 height 5
click at [87, 200] on div "Shapes" at bounding box center [86, 232] width 10 height 3
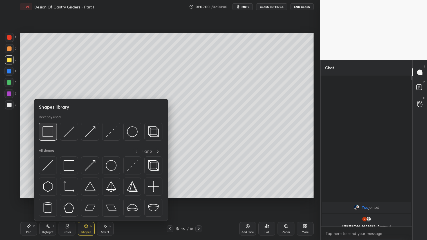
click at [53, 129] on img at bounding box center [47, 131] width 11 height 11
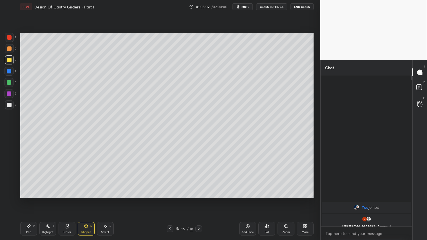
click at [170, 200] on div at bounding box center [170, 228] width 7 height 7
click at [170, 200] on icon at bounding box center [170, 229] width 5 height 5
click at [171, 200] on icon at bounding box center [170, 229] width 5 height 5
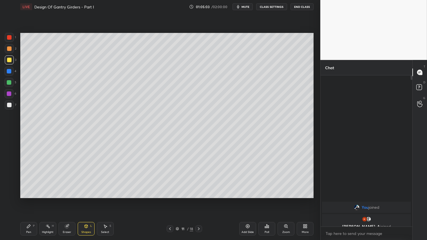
click at [171, 200] on icon at bounding box center [170, 229] width 5 height 5
click at [199, 200] on icon at bounding box center [198, 229] width 5 height 5
click at [198, 200] on icon at bounding box center [198, 229] width 5 height 5
click at [199, 200] on icon at bounding box center [198, 229] width 5 height 5
click at [199, 200] on div at bounding box center [198, 228] width 7 height 7
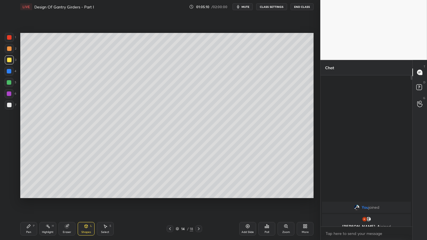
click at [200, 200] on icon at bounding box center [198, 229] width 5 height 5
drag, startPoint x: 250, startPoint y: 227, endPoint x: 247, endPoint y: 227, distance: 3.1
click at [248, 200] on icon at bounding box center [247, 226] width 5 height 5
click at [10, 46] on div at bounding box center [9, 48] width 5 height 5
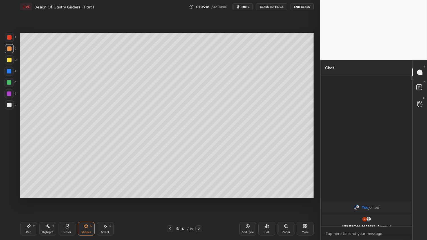
drag, startPoint x: 32, startPoint y: 231, endPoint x: 36, endPoint y: 214, distance: 17.1
click at [32, 200] on div "Pen P" at bounding box center [28, 229] width 17 height 14
click at [69, 200] on icon at bounding box center [67, 226] width 5 height 5
click at [8, 193] on span "Erase all" at bounding box center [9, 193] width 8 height 4
click at [32, 200] on div "Pen P" at bounding box center [28, 229] width 17 height 14
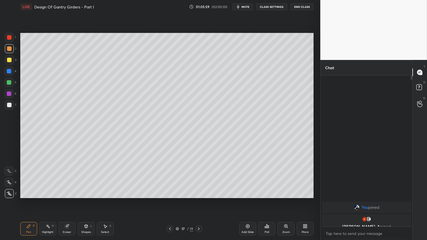
click at [173, 200] on div at bounding box center [170, 228] width 7 height 7
click at [199, 200] on icon at bounding box center [198, 229] width 5 height 5
click at [85, 200] on div "Shapes L" at bounding box center [86, 229] width 17 height 14
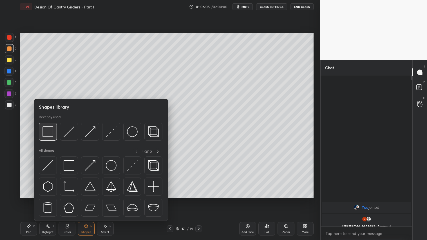
click at [49, 133] on img at bounding box center [47, 131] width 11 height 11
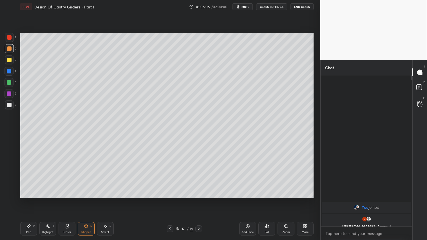
click at [9, 104] on div at bounding box center [9, 105] width 5 height 5
click at [9, 81] on div at bounding box center [9, 82] width 5 height 5
click at [27, 200] on div "Pen" at bounding box center [28, 232] width 5 height 3
click at [88, 200] on div "Shapes" at bounding box center [86, 232] width 10 height 3
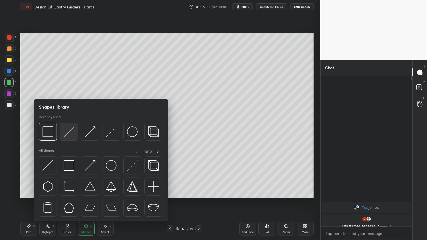
click at [72, 126] on div at bounding box center [69, 132] width 18 height 18
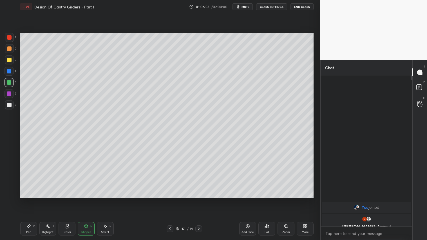
click at [10, 59] on div at bounding box center [9, 60] width 5 height 5
click at [29, 200] on icon at bounding box center [28, 226] width 5 height 5
click at [199, 200] on icon at bounding box center [198, 229] width 5 height 5
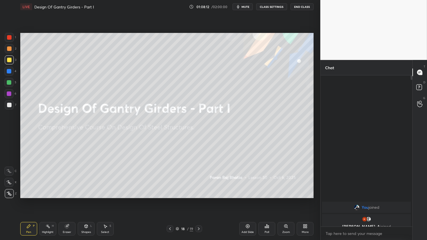
click at [170, 200] on icon at bounding box center [170, 229] width 5 height 5
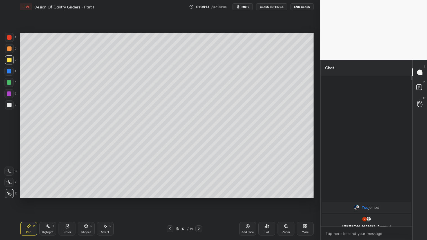
click at [243, 200] on div "Add Slide" at bounding box center [247, 229] width 17 height 14
click at [84, 200] on icon at bounding box center [86, 226] width 5 height 5
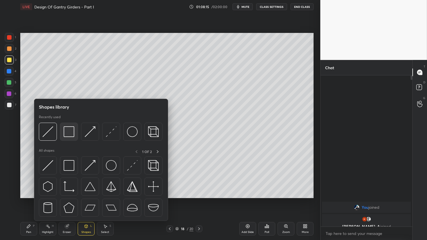
click at [70, 130] on img at bounding box center [69, 131] width 11 height 11
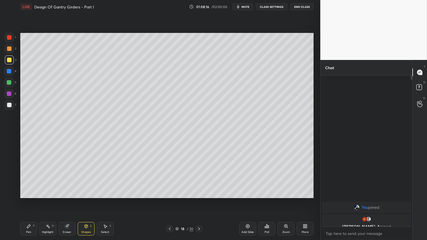
click at [9, 47] on div at bounding box center [9, 48] width 5 height 5
click at [71, 200] on div "Eraser" at bounding box center [67, 229] width 17 height 14
click at [30, 200] on icon at bounding box center [28, 226] width 5 height 5
drag, startPoint x: 64, startPoint y: 235, endPoint x: 79, endPoint y: 232, distance: 15.9
click at [68, 200] on div "Eraser" at bounding box center [67, 229] width 17 height 14
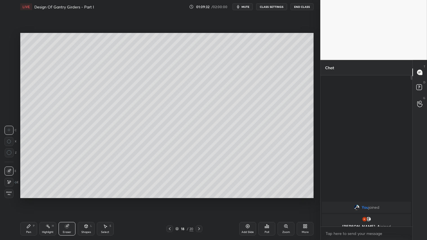
click at [85, 200] on icon at bounding box center [86, 226] width 5 height 5
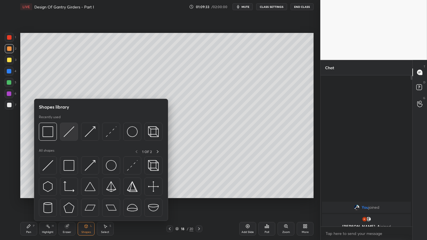
click at [69, 132] on img at bounding box center [69, 131] width 11 height 11
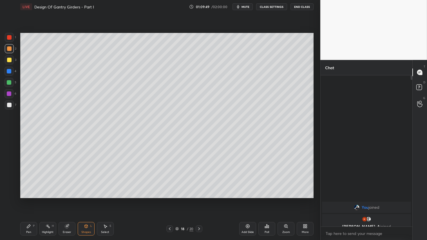
click at [91, 200] on div "Shapes L" at bounding box center [86, 229] width 17 height 14
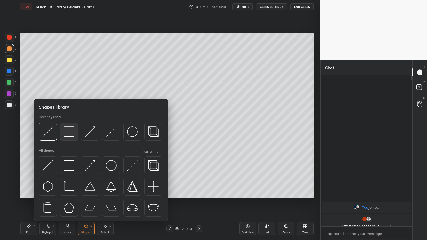
click at [68, 135] on img at bounding box center [69, 131] width 11 height 11
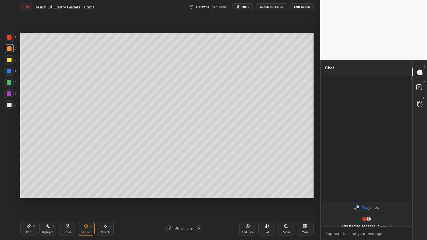
drag, startPoint x: 7, startPoint y: 56, endPoint x: 15, endPoint y: 59, distance: 8.6
click at [8, 56] on div at bounding box center [9, 59] width 9 height 9
click at [85, 200] on icon at bounding box center [85, 226] width 3 height 3
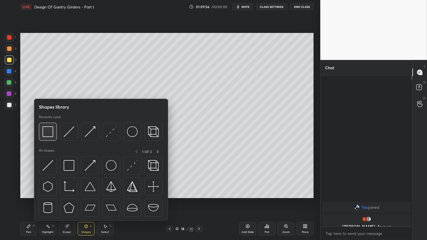
click at [52, 133] on img at bounding box center [47, 131] width 11 height 11
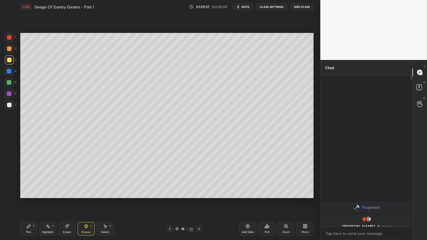
click at [12, 46] on div at bounding box center [9, 48] width 9 height 9
click at [68, 200] on div "Eraser" at bounding box center [67, 229] width 17 height 14
click at [27, 200] on div "Pen P" at bounding box center [28, 229] width 17 height 14
drag, startPoint x: 87, startPoint y: 229, endPoint x: 88, endPoint y: 221, distance: 7.6
click at [88, 200] on div "Shapes L" at bounding box center [86, 229] width 17 height 14
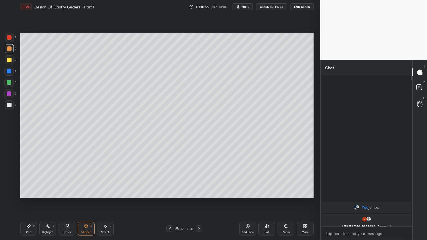
click at [79, 200] on div "Shapes L" at bounding box center [86, 229] width 17 height 14
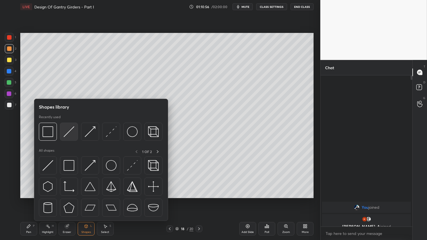
click at [70, 130] on img at bounding box center [69, 131] width 11 height 11
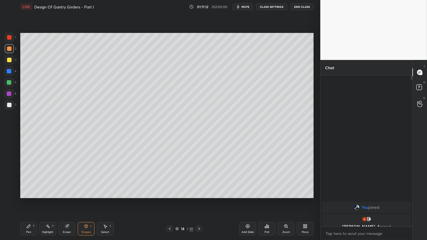
drag, startPoint x: 86, startPoint y: 231, endPoint x: 86, endPoint y: 225, distance: 6.8
click at [86, 200] on div "Shapes" at bounding box center [86, 232] width 10 height 3
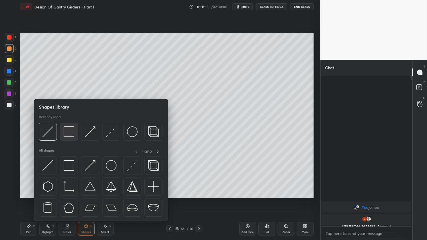
click at [69, 125] on div at bounding box center [69, 132] width 18 height 18
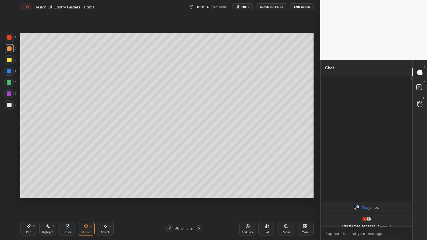
drag, startPoint x: 10, startPoint y: 58, endPoint x: 20, endPoint y: 58, distance: 9.9
click at [10, 58] on div at bounding box center [9, 60] width 5 height 5
drag, startPoint x: 84, startPoint y: 231, endPoint x: 86, endPoint y: 221, distance: 10.2
click at [84, 200] on div "Shapes" at bounding box center [86, 232] width 10 height 3
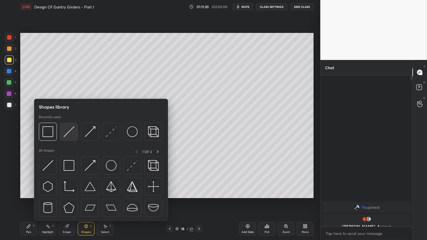
click at [68, 130] on img at bounding box center [69, 131] width 11 height 11
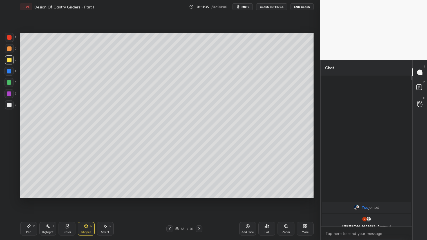
click at [170, 200] on icon at bounding box center [169, 229] width 5 height 5
click at [169, 200] on icon at bounding box center [170, 228] width 2 height 3
click at [170, 200] on icon at bounding box center [169, 229] width 5 height 5
click at [198, 200] on div at bounding box center [199, 228] width 7 height 7
click at [245, 7] on span "mute" at bounding box center [245, 7] width 8 height 4
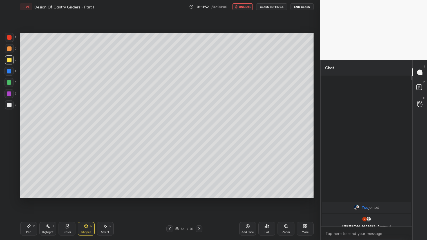
click at [267, 7] on button "CLASS SETTINGS" at bounding box center [271, 6] width 31 height 7
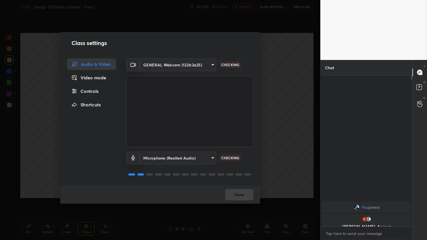
click at [212, 65] on body "1 2 3 4 5 6 7 C X Z C X Z E E Erase all H H LIVE Design Of Gantry Girders - Par…" at bounding box center [213, 120] width 427 height 240
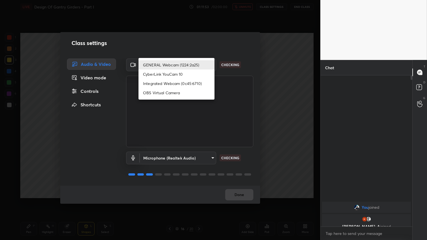
click at [181, 85] on li "Integrated Webcam (0c45:6710)" at bounding box center [176, 83] width 76 height 9
type input "c5c2f7231e9952ba016bf395f8d23ccccda43c405848800533c4c3fa58e8e242"
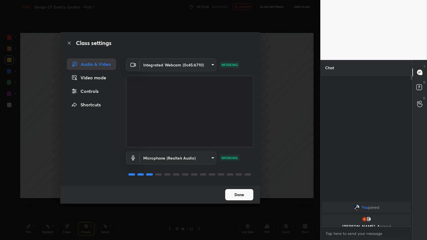
click at [238, 192] on button "Done" at bounding box center [239, 194] width 28 height 11
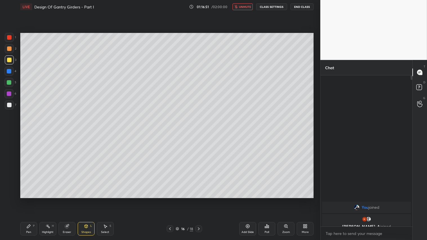
click at [199, 200] on icon at bounding box center [198, 229] width 5 height 5
click at [270, 6] on button "CLASS SETTINGS" at bounding box center [271, 6] width 31 height 7
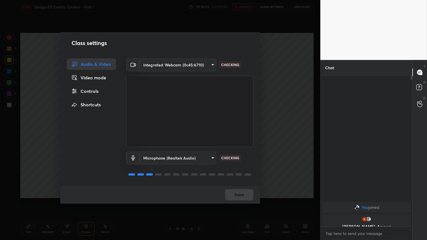
click at [211, 66] on body "1 2 3 4 5 6 7 C X Z C X Z E E Erase all H H LIVE Design Of Gantry Girders - Par…" at bounding box center [213, 120] width 427 height 240
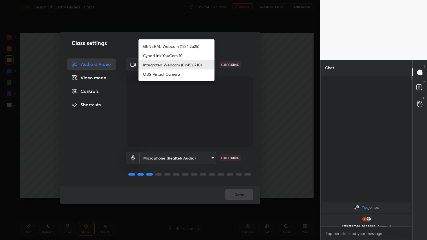
click at [198, 47] on li "GENERAL Webcam (1224:2a25)" at bounding box center [176, 46] width 76 height 9
type input "a804162f24a268607d6802bdfd143bf6309bb53021525fede1067bb20ea62842"
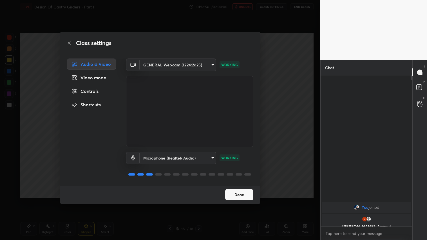
click at [238, 195] on button "Done" at bounding box center [239, 194] width 28 height 11
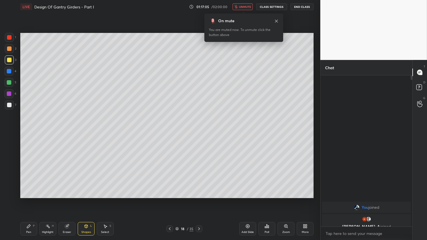
click at [27, 200] on icon at bounding box center [28, 226] width 5 height 5
click at [245, 8] on span "unmute" at bounding box center [245, 7] width 12 height 4
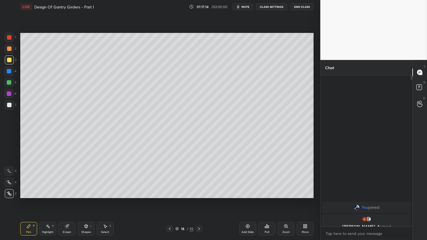
click at [199, 200] on icon at bounding box center [199, 229] width 5 height 5
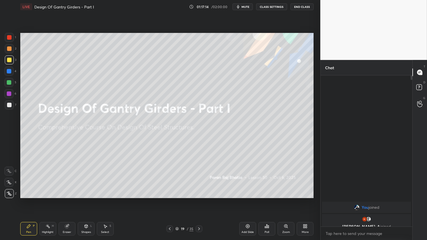
click at [169, 200] on icon at bounding box center [170, 228] width 2 height 3
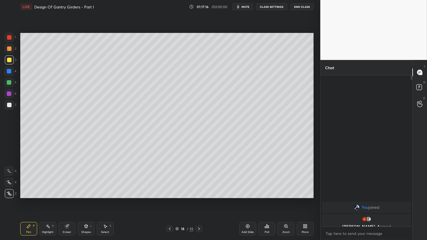
click at [248, 200] on div "Add Slide" at bounding box center [247, 229] width 17 height 14
click at [8, 106] on div at bounding box center [9, 105] width 5 height 5
click at [31, 200] on div "Pen P" at bounding box center [28, 229] width 17 height 14
click at [64, 200] on div "Eraser" at bounding box center [67, 232] width 8 height 3
click at [6, 195] on span "Erase all" at bounding box center [9, 193] width 8 height 4
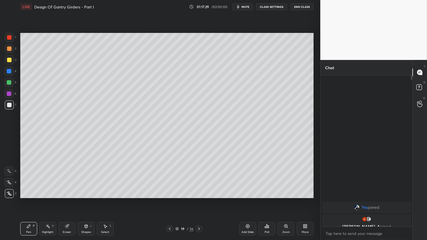
click at [28, 200] on div "Pen P" at bounding box center [28, 229] width 17 height 14
drag, startPoint x: 70, startPoint y: 229, endPoint x: 72, endPoint y: 226, distance: 4.4
click at [70, 200] on div "Eraser" at bounding box center [67, 229] width 17 height 14
drag, startPoint x: 35, startPoint y: 226, endPoint x: 37, endPoint y: 223, distance: 3.5
click at [37, 200] on div "Pen P Highlight H Eraser Shapes L Select S" at bounding box center [74, 229] width 109 height 14
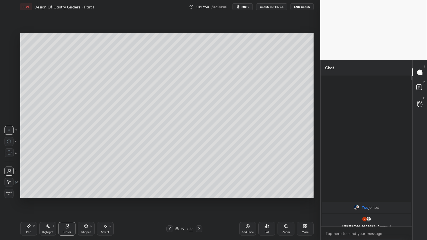
click at [32, 200] on div "Pen P" at bounding box center [28, 229] width 17 height 14
click at [88, 200] on div "Shapes L" at bounding box center [86, 229] width 17 height 14
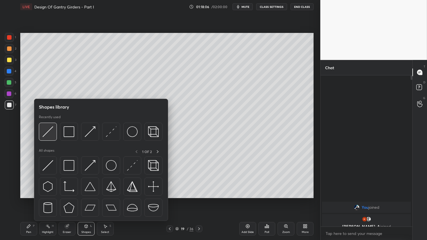
click at [52, 126] on img at bounding box center [47, 131] width 11 height 11
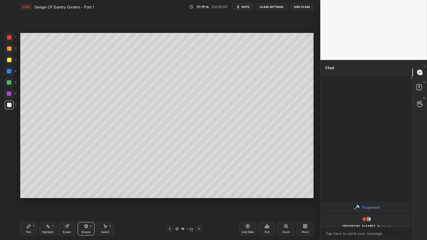
click at [10, 50] on div at bounding box center [9, 48] width 5 height 5
click at [29, 200] on div "Pen P" at bounding box center [28, 229] width 17 height 14
click at [67, 200] on icon at bounding box center [67, 227] width 4 height 4
click at [33, 200] on div "Pen P" at bounding box center [28, 229] width 17 height 14
drag, startPoint x: 9, startPoint y: 61, endPoint x: 12, endPoint y: 69, distance: 8.0
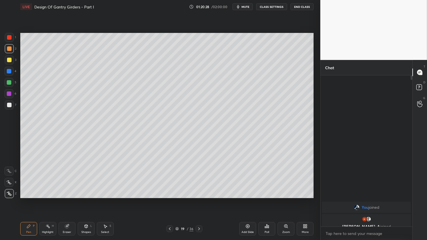
click at [9, 62] on div at bounding box center [9, 60] width 5 height 5
click at [89, 200] on div "Shapes L" at bounding box center [86, 229] width 17 height 14
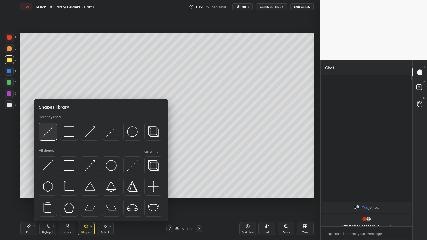
click at [47, 132] on img at bounding box center [47, 131] width 11 height 11
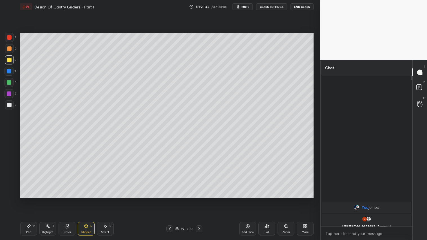
drag, startPoint x: 33, startPoint y: 227, endPoint x: 34, endPoint y: 224, distance: 3.1
click at [33, 200] on div "P" at bounding box center [34, 226] width 2 height 3
click at [8, 48] on div at bounding box center [9, 48] width 5 height 5
click at [29, 200] on div "Pen" at bounding box center [28, 232] width 5 height 3
click at [9, 60] on div at bounding box center [9, 60] width 5 height 5
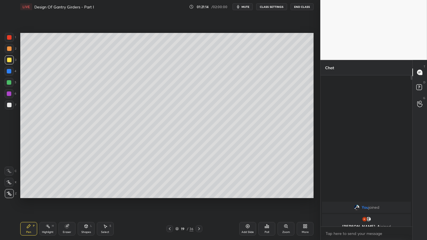
click at [10, 61] on div at bounding box center [9, 60] width 5 height 5
click at [33, 200] on div "Pen P" at bounding box center [28, 229] width 17 height 14
click at [86, 200] on icon at bounding box center [86, 226] width 5 height 5
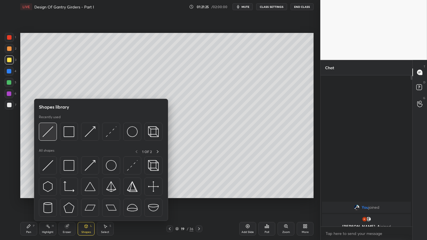
click at [49, 130] on img at bounding box center [47, 131] width 11 height 11
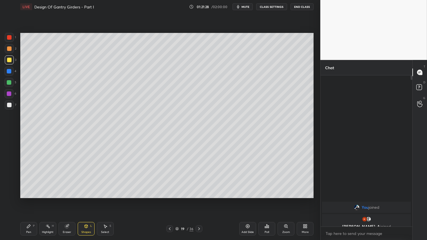
click at [36, 200] on div "Pen P" at bounding box center [28, 229] width 17 height 14
click at [8, 48] on div at bounding box center [9, 48] width 5 height 5
click at [28, 200] on icon at bounding box center [28, 226] width 5 height 5
click at [28, 200] on div "Pen" at bounding box center [28, 232] width 5 height 3
click at [10, 58] on div at bounding box center [9, 60] width 5 height 5
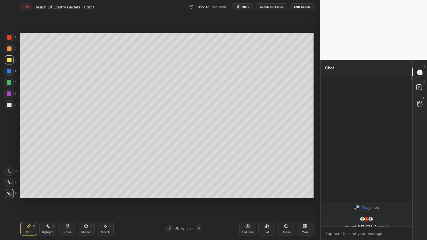
drag, startPoint x: 26, startPoint y: 230, endPoint x: 22, endPoint y: 229, distance: 4.4
click at [25, 200] on div "Pen P" at bounding box center [28, 229] width 17 height 14
click at [248, 200] on icon at bounding box center [247, 226] width 5 height 5
click at [86, 200] on div "Shapes L" at bounding box center [86, 229] width 17 height 14
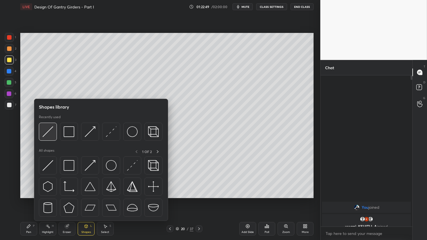
click at [48, 130] on img at bounding box center [47, 131] width 11 height 11
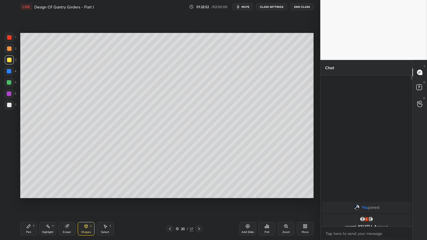
drag, startPoint x: 29, startPoint y: 233, endPoint x: 37, endPoint y: 206, distance: 27.8
click at [30, 200] on div "Pen" at bounding box center [28, 232] width 5 height 3
click at [10, 46] on div at bounding box center [9, 48] width 5 height 5
click at [28, 200] on div "Pen" at bounding box center [28, 232] width 5 height 3
click at [169, 200] on icon at bounding box center [170, 229] width 5 height 5
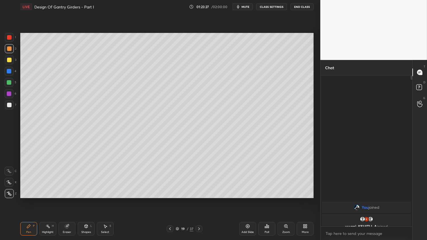
click at [201, 200] on div at bounding box center [199, 228] width 7 height 7
click at [168, 200] on div at bounding box center [170, 228] width 7 height 7
click at [360, 200] on img "grid" at bounding box center [361, 219] width 6 height 6
click at [198, 200] on icon at bounding box center [199, 229] width 5 height 5
click at [83, 200] on div "Shapes L" at bounding box center [86, 229] width 17 height 14
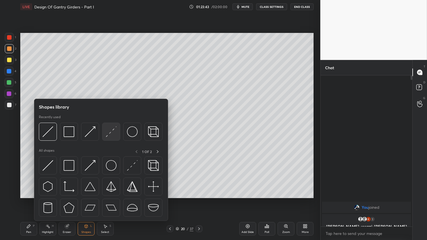
click at [110, 129] on img at bounding box center [111, 131] width 11 height 11
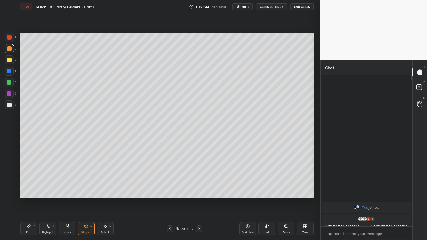
click at [9, 104] on div at bounding box center [9, 105] width 5 height 5
drag, startPoint x: 29, startPoint y: 229, endPoint x: 30, endPoint y: 210, distance: 18.6
click at [30, 200] on div "Pen P" at bounding box center [28, 229] width 17 height 14
drag, startPoint x: 83, startPoint y: 230, endPoint x: 86, endPoint y: 221, distance: 9.1
click at [84, 200] on div "Shapes L" at bounding box center [86, 229] width 17 height 14
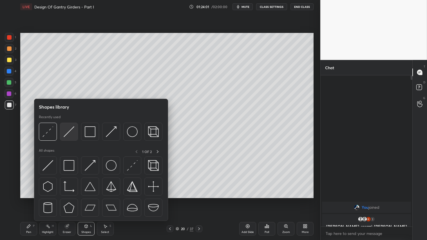
click at [66, 129] on img at bounding box center [69, 131] width 11 height 11
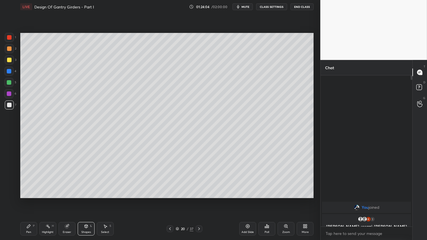
click at [10, 48] on div at bounding box center [9, 48] width 5 height 5
click at [29, 200] on icon at bounding box center [28, 226] width 5 height 5
click at [2, 43] on div "1 2 3 4 5 6 7 C X Z C X Z E E Erase all H H" at bounding box center [9, 115] width 18 height 165
drag, startPoint x: 9, startPoint y: 57, endPoint x: 10, endPoint y: 61, distance: 4.5
click at [9, 57] on div at bounding box center [9, 59] width 9 height 9
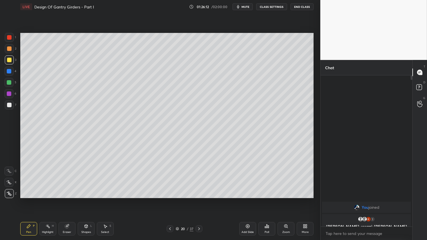
click at [28, 200] on div "Pen P" at bounding box center [28, 229] width 17 height 14
click at [90, 200] on div "Shapes L" at bounding box center [86, 229] width 17 height 14
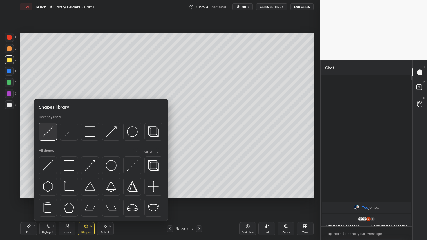
click at [53, 130] on div at bounding box center [48, 132] width 18 height 18
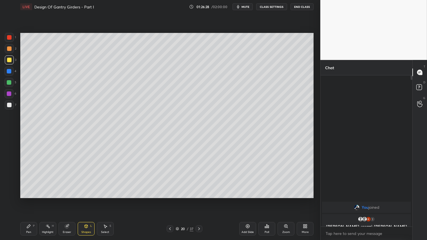
drag, startPoint x: 32, startPoint y: 230, endPoint x: 48, endPoint y: 207, distance: 28.5
click at [32, 200] on div "Pen P" at bounding box center [28, 229] width 17 height 14
click at [10, 48] on div at bounding box center [9, 48] width 5 height 5
click at [33, 200] on div "Pen P" at bounding box center [28, 229] width 17 height 14
drag, startPoint x: 67, startPoint y: 229, endPoint x: 86, endPoint y: 206, distance: 30.2
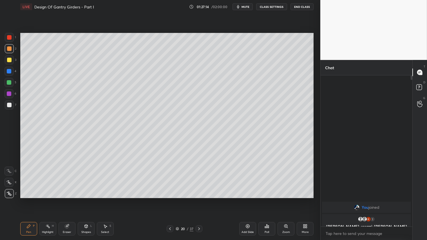
click at [68, 200] on div "Eraser" at bounding box center [67, 229] width 17 height 14
click at [32, 200] on div "Pen P" at bounding box center [28, 229] width 17 height 14
drag, startPoint x: 83, startPoint y: 229, endPoint x: 84, endPoint y: 225, distance: 4.4
click at [83, 200] on div "Shapes L" at bounding box center [86, 229] width 17 height 14
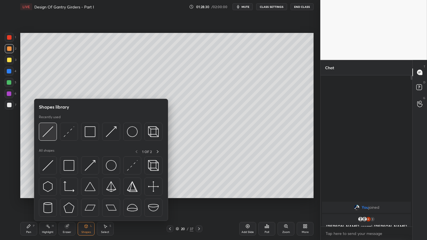
click at [46, 130] on img at bounding box center [47, 131] width 11 height 11
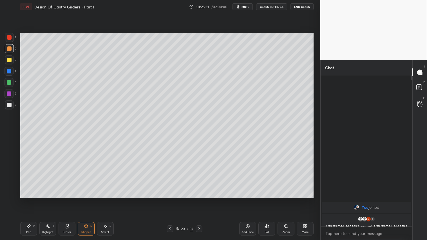
drag, startPoint x: 8, startPoint y: 105, endPoint x: 14, endPoint y: 105, distance: 6.8
click at [9, 104] on div at bounding box center [9, 105] width 5 height 5
click at [11, 48] on div at bounding box center [9, 48] width 5 height 5
drag, startPoint x: 28, startPoint y: 234, endPoint x: 25, endPoint y: 232, distance: 3.8
click at [28, 200] on div "Pen P" at bounding box center [28, 229] width 17 height 14
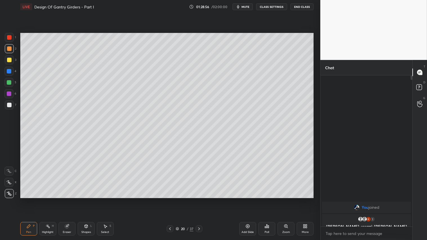
drag, startPoint x: 66, startPoint y: 230, endPoint x: 124, endPoint y: 201, distance: 64.6
click at [68, 200] on div "Eraser" at bounding box center [67, 229] width 17 height 14
click at [33, 200] on div "P" at bounding box center [34, 226] width 2 height 3
click at [250, 200] on div "Add Slide" at bounding box center [247, 232] width 12 height 3
click at [169, 200] on icon at bounding box center [169, 229] width 5 height 5
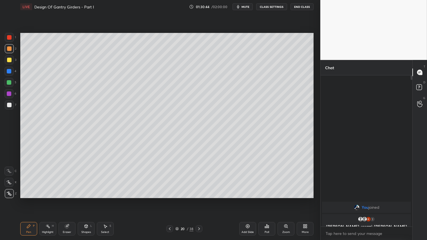
click at [200, 200] on icon at bounding box center [199, 229] width 5 height 5
click at [8, 62] on div at bounding box center [9, 59] width 9 height 9
click at [28, 200] on icon at bounding box center [28, 226] width 3 height 3
drag, startPoint x: 174, startPoint y: 229, endPoint x: 180, endPoint y: 221, distance: 9.4
click at [174, 200] on div "21 / 38" at bounding box center [184, 228] width 36 height 7
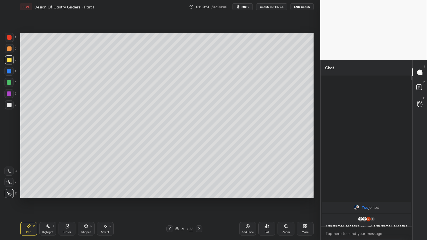
drag, startPoint x: 170, startPoint y: 229, endPoint x: 173, endPoint y: 222, distance: 7.9
click at [170, 200] on icon at bounding box center [169, 229] width 5 height 5
click at [197, 200] on icon at bounding box center [199, 229] width 5 height 5
click at [85, 200] on icon at bounding box center [85, 226] width 3 height 3
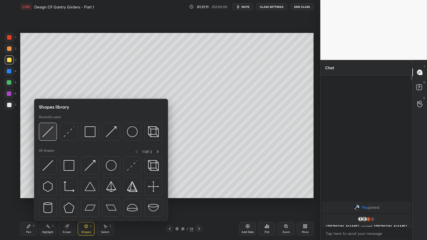
click at [50, 130] on img at bounding box center [47, 131] width 11 height 11
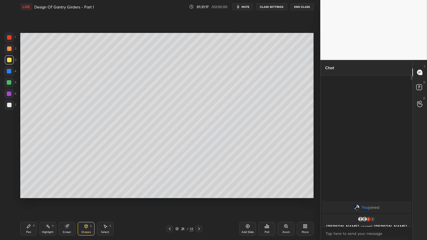
click at [26, 200] on div "Pen P" at bounding box center [28, 229] width 17 height 14
click at [9, 51] on div at bounding box center [9, 48] width 5 height 5
click at [10, 61] on div at bounding box center [9, 60] width 5 height 5
click at [9, 48] on div at bounding box center [9, 48] width 9 height 9
click at [29, 200] on div "Pen P" at bounding box center [28, 229] width 17 height 14
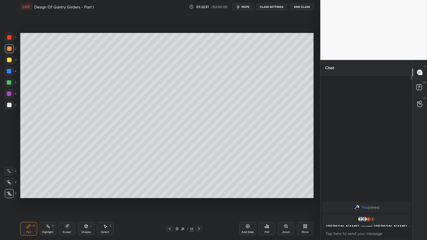
drag, startPoint x: 10, startPoint y: 60, endPoint x: 8, endPoint y: 56, distance: 4.4
click at [11, 61] on div at bounding box center [9, 60] width 5 height 5
click at [34, 200] on div "P" at bounding box center [34, 226] width 2 height 3
click at [200, 200] on icon at bounding box center [199, 229] width 5 height 5
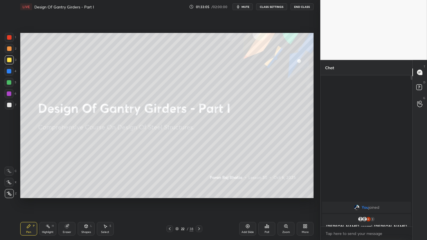
drag, startPoint x: 170, startPoint y: 227, endPoint x: 218, endPoint y: 227, distance: 47.8
click at [171, 200] on icon at bounding box center [169, 229] width 5 height 5
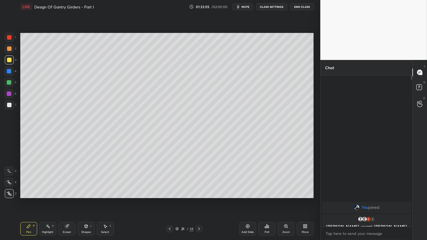
drag, startPoint x: 245, startPoint y: 229, endPoint x: 244, endPoint y: 226, distance: 2.9
click at [245, 200] on div "Add Slide" at bounding box center [247, 229] width 17 height 14
drag, startPoint x: 92, startPoint y: 230, endPoint x: 91, endPoint y: 223, distance: 7.2
click at [92, 200] on div "Shapes L" at bounding box center [86, 229] width 17 height 14
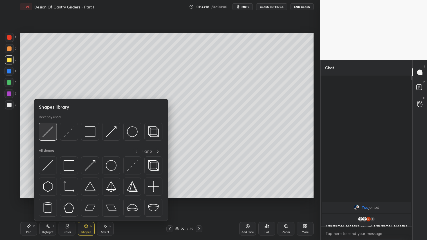
click at [52, 125] on div at bounding box center [48, 132] width 18 height 18
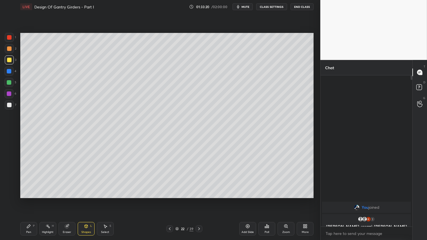
click at [32, 200] on div "Pen P" at bounding box center [28, 229] width 17 height 14
click at [18, 47] on div "Setting up your live class Poll for secs No correct answer Start poll" at bounding box center [167, 116] width 298 height 204
click at [10, 48] on div at bounding box center [9, 48] width 5 height 5
click at [32, 200] on div "Pen P" at bounding box center [28, 229] width 17 height 14
click at [28, 200] on div "Pen P" at bounding box center [28, 229] width 17 height 14
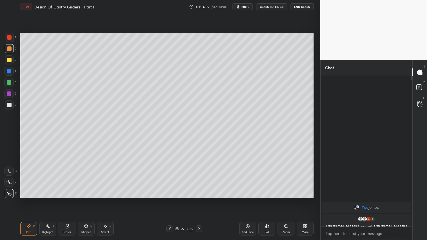
drag, startPoint x: 10, startPoint y: 37, endPoint x: 14, endPoint y: 82, distance: 45.0
click at [10, 37] on div at bounding box center [9, 37] width 5 height 5
click at [10, 108] on div at bounding box center [9, 104] width 9 height 9
click at [30, 200] on div "Pen P" at bounding box center [28, 229] width 17 height 14
click at [9, 58] on div at bounding box center [9, 60] width 5 height 5
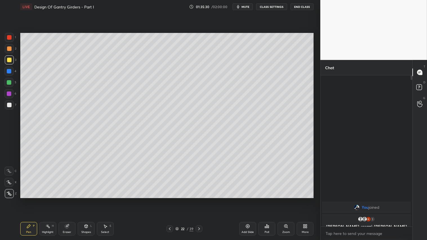
click at [33, 200] on div "Pen P" at bounding box center [28, 229] width 17 height 14
click at [12, 48] on div at bounding box center [9, 48] width 9 height 9
click at [12, 61] on div at bounding box center [9, 59] width 9 height 9
drag, startPoint x: 26, startPoint y: 226, endPoint x: 23, endPoint y: 223, distance: 4.4
click at [26, 200] on icon at bounding box center [28, 226] width 5 height 5
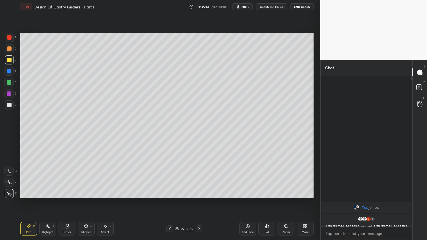
click at [249, 200] on div "Add Slide" at bounding box center [247, 229] width 17 height 14
click at [86, 200] on div "Shapes" at bounding box center [86, 232] width 10 height 3
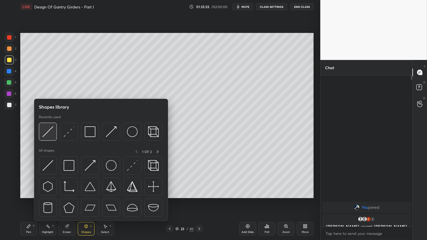
click at [49, 133] on img at bounding box center [47, 131] width 11 height 11
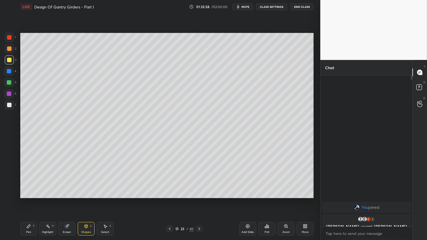
click at [31, 200] on div "Pen" at bounding box center [28, 232] width 5 height 3
click at [62, 200] on div "Pen P Highlight H Eraser Shapes L Select S 23 / 40 Add Slide Poll Zoom More" at bounding box center [166, 229] width 293 height 23
click at [66, 200] on div "Eraser" at bounding box center [67, 232] width 8 height 3
click at [10, 154] on icon at bounding box center [9, 152] width 5 height 5
click at [28, 200] on div "Pen" at bounding box center [28, 232] width 5 height 3
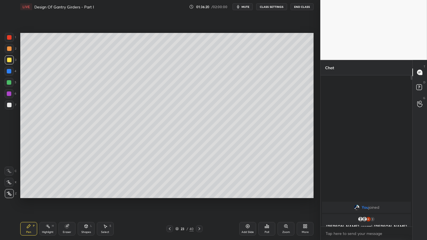
click at [8, 48] on div at bounding box center [9, 48] width 5 height 5
click at [11, 60] on div at bounding box center [9, 60] width 5 height 5
drag, startPoint x: 29, startPoint y: 227, endPoint x: 28, endPoint y: 224, distance: 2.8
click at [29, 200] on icon at bounding box center [28, 226] width 3 height 3
click at [11, 60] on div at bounding box center [9, 60] width 5 height 5
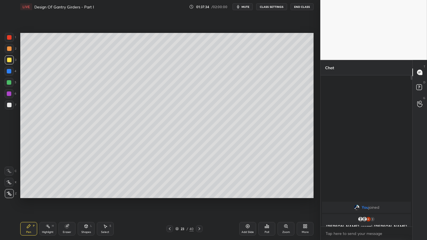
click at [31, 200] on div "Pen" at bounding box center [28, 232] width 5 height 3
click at [170, 200] on icon at bounding box center [169, 229] width 5 height 5
click at [171, 200] on icon at bounding box center [169, 229] width 5 height 5
click at [201, 200] on icon at bounding box center [199, 229] width 5 height 5
click at [198, 200] on icon at bounding box center [199, 229] width 5 height 5
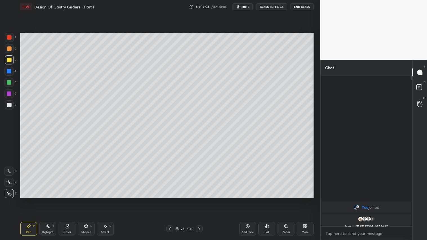
click at [30, 200] on icon at bounding box center [28, 226] width 5 height 5
click at [27, 200] on div "Pen P" at bounding box center [28, 229] width 17 height 14
click at [91, 200] on div "Shapes L" at bounding box center [86, 229] width 17 height 14
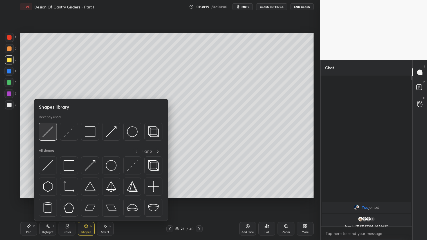
click at [52, 131] on img at bounding box center [47, 131] width 11 height 11
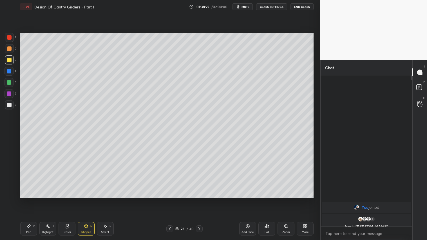
drag, startPoint x: 29, startPoint y: 226, endPoint x: 69, endPoint y: 198, distance: 48.3
click at [32, 200] on div "Pen P" at bounding box center [28, 229] width 17 height 14
click at [10, 49] on div at bounding box center [9, 48] width 5 height 5
click at [26, 200] on div "Pen P" at bounding box center [28, 229] width 17 height 14
click at [29, 200] on div "Pen P" at bounding box center [28, 229] width 17 height 14
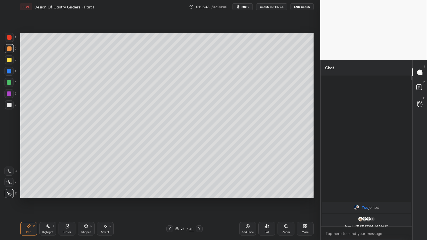
click at [247, 200] on icon at bounding box center [247, 226] width 5 height 5
click at [170, 200] on icon at bounding box center [170, 229] width 5 height 5
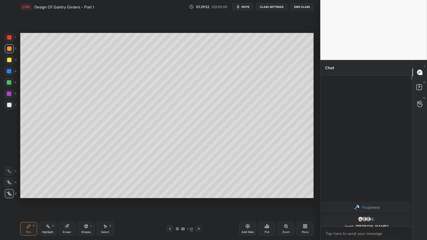
click at [171, 200] on icon at bounding box center [170, 229] width 5 height 5
click at [172, 200] on icon at bounding box center [170, 229] width 5 height 5
click at [171, 200] on icon at bounding box center [170, 229] width 5 height 5
click at [172, 200] on icon at bounding box center [170, 229] width 5 height 5
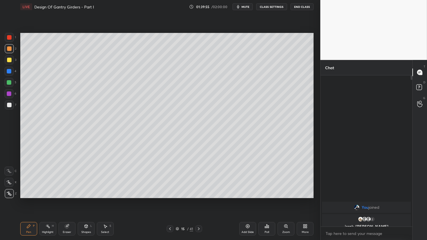
click at [199, 200] on icon at bounding box center [198, 229] width 5 height 5
click at [201, 200] on div at bounding box center [198, 228] width 7 height 7
click at [202, 200] on div at bounding box center [198, 228] width 7 height 7
click at [203, 200] on div "18 / 41" at bounding box center [184, 228] width 109 height 7
click at [199, 200] on icon at bounding box center [198, 229] width 5 height 5
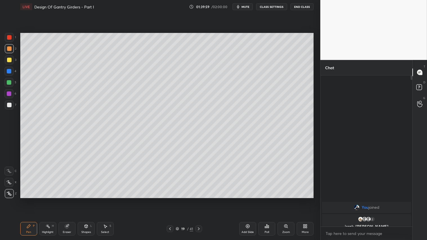
click at [198, 200] on icon at bounding box center [198, 229] width 5 height 5
click at [10, 49] on div at bounding box center [9, 48] width 5 height 5
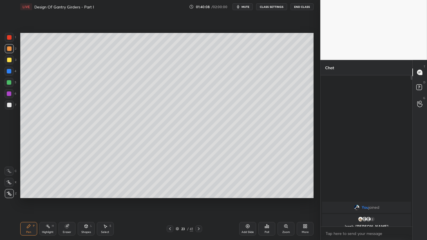
click at [199, 200] on icon at bounding box center [198, 229] width 5 height 5
click at [170, 200] on icon at bounding box center [170, 228] width 2 height 3
click at [244, 7] on span "mute" at bounding box center [245, 7] width 8 height 4
click at [271, 8] on button "CLASS SETTINGS" at bounding box center [271, 6] width 31 height 7
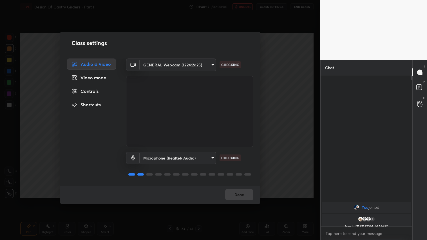
click at [209, 66] on body "1 2 3 4 5 6 7 C X Z C X Z E E Erase all H H LIVE Design Of Gantry Girders - Par…" at bounding box center [213, 120] width 427 height 240
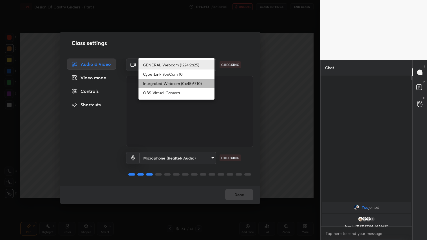
drag, startPoint x: 186, startPoint y: 86, endPoint x: 188, endPoint y: 91, distance: 6.1
click at [185, 86] on li "Integrated Webcam (0c45:6710)" at bounding box center [176, 83] width 76 height 9
type input "c5c2f7231e9952ba016bf395f8d23ccccda43c405848800533c4c3fa58e8e242"
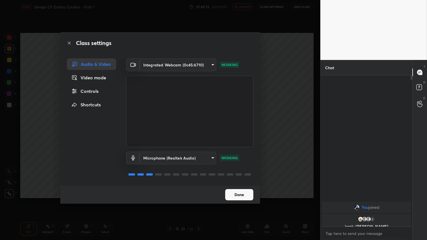
click at [239, 193] on button "Done" at bounding box center [239, 194] width 28 height 11
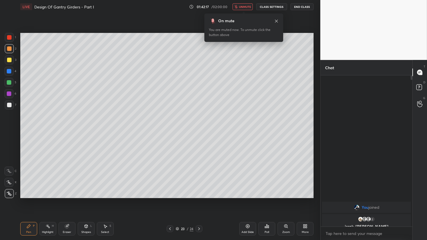
click at [298, 10] on button "End Class" at bounding box center [301, 6] width 23 height 7
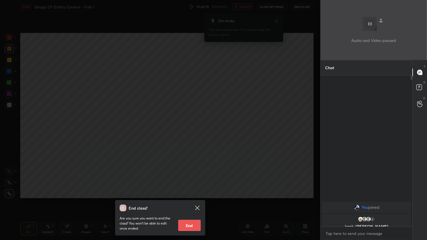
click at [193, 200] on button "End" at bounding box center [189, 225] width 23 height 11
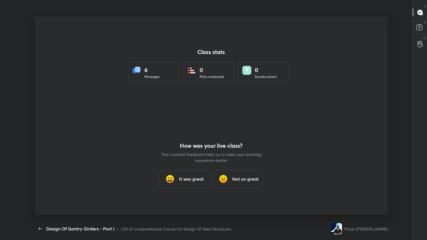
scroll to position [204, 417]
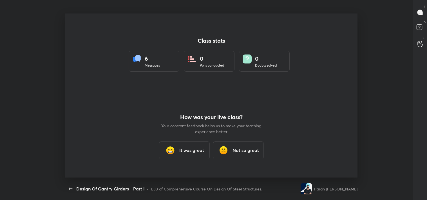
type textarea "x"
